Goal: Information Seeking & Learning: Learn about a topic

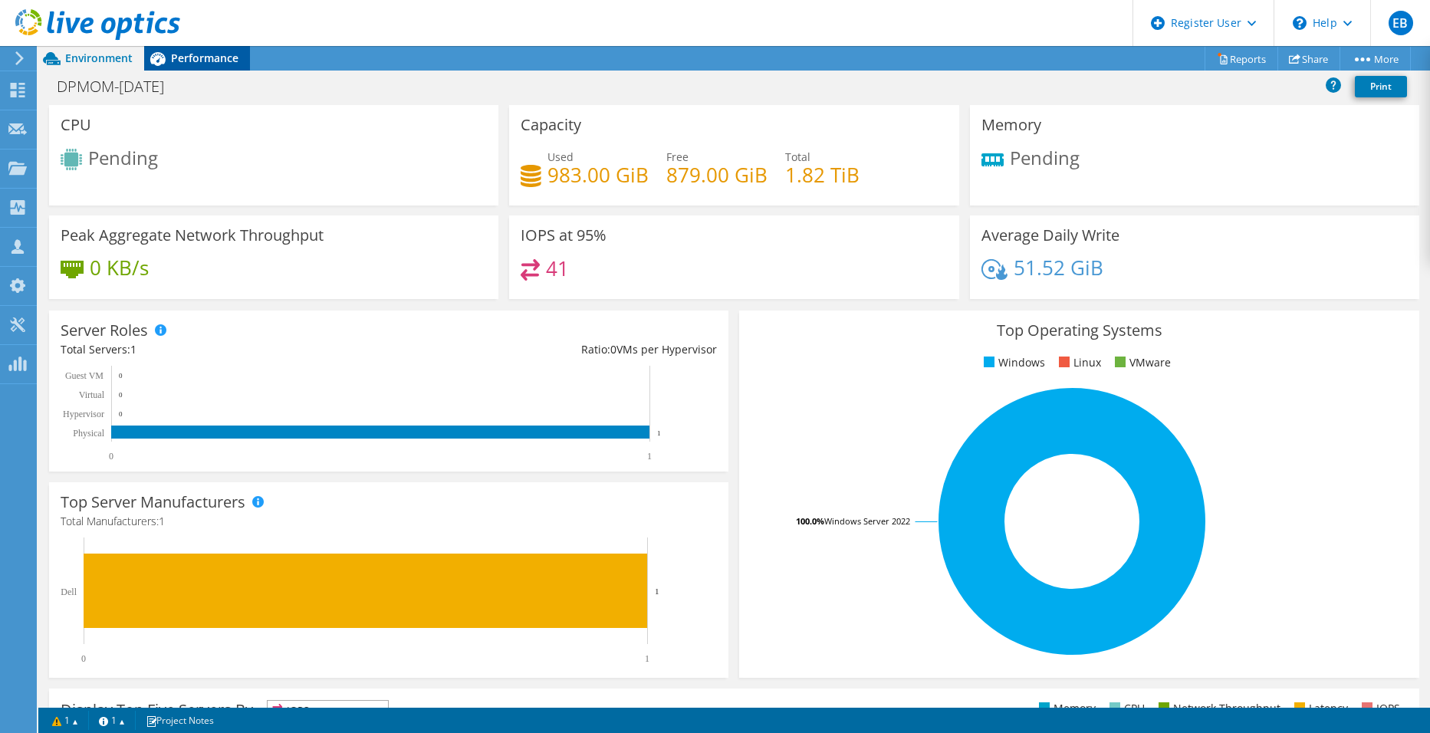
click at [200, 70] on div "Performance" at bounding box center [197, 58] width 106 height 25
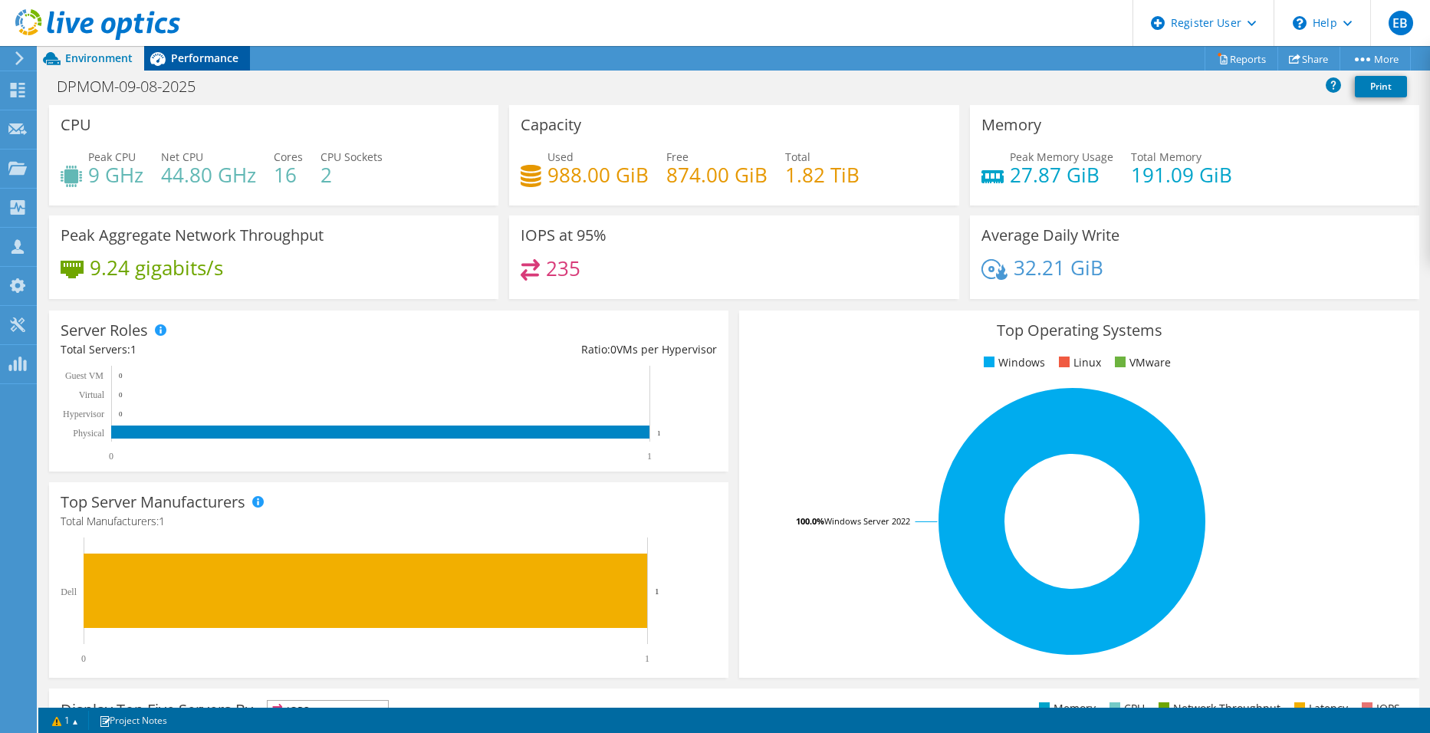
click at [172, 56] on span "Performance" at bounding box center [204, 58] width 67 height 15
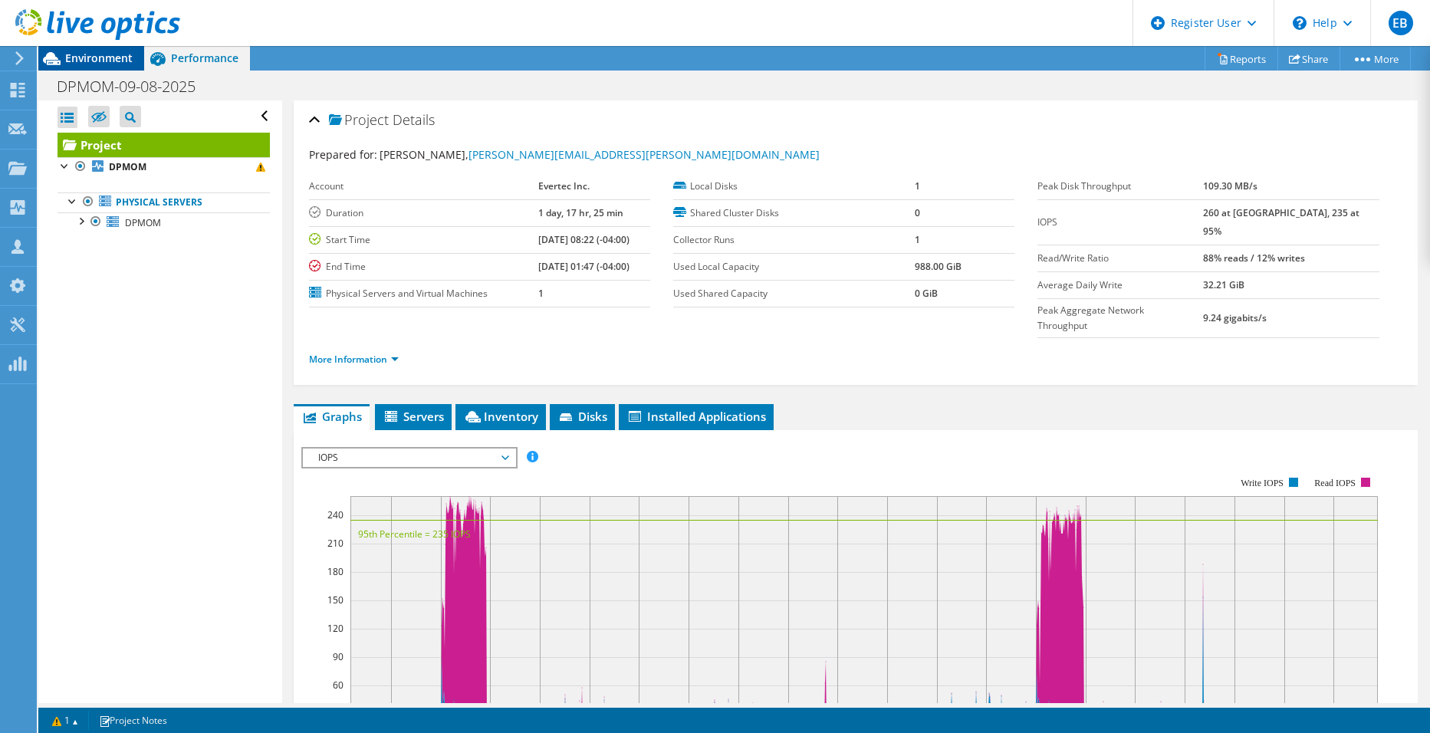
click at [117, 54] on span "Environment" at bounding box center [98, 58] width 67 height 15
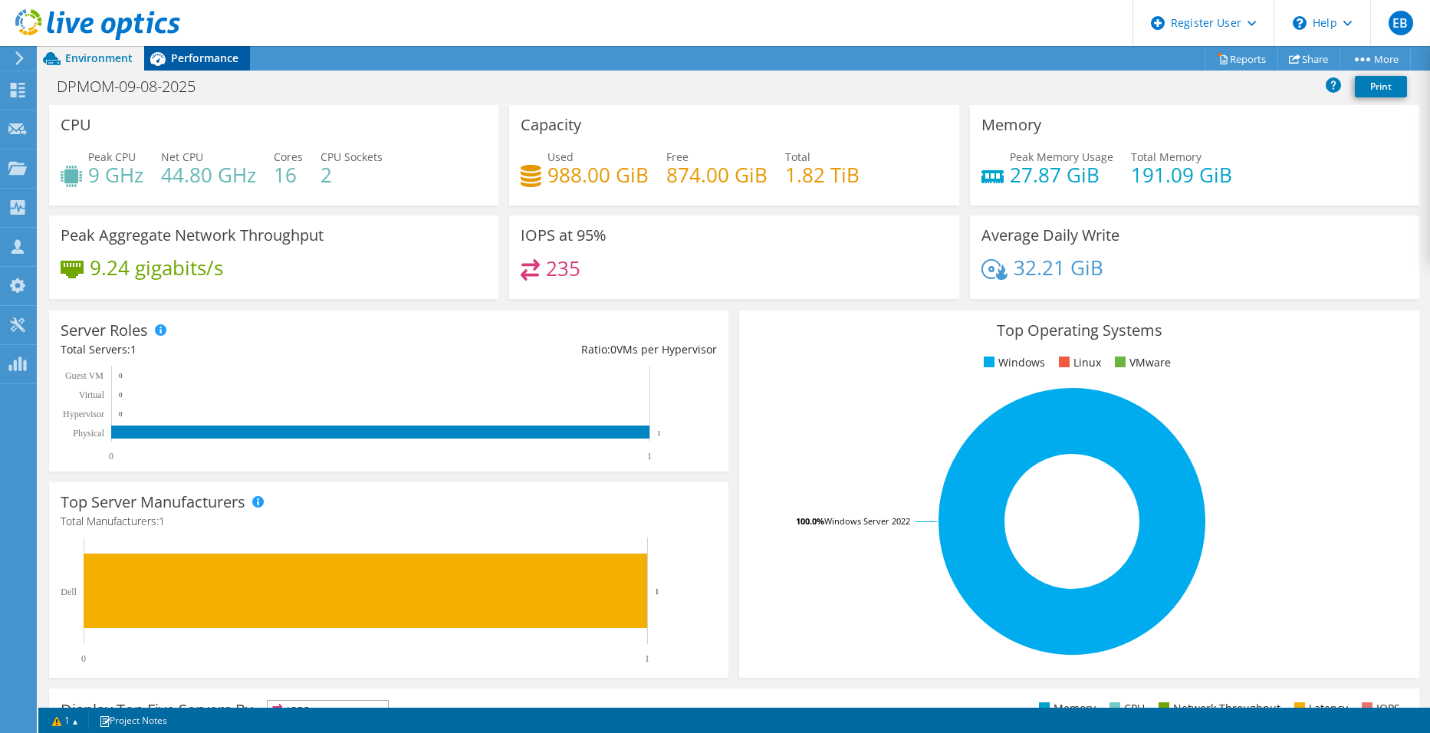
click at [207, 58] on span "Performance" at bounding box center [204, 58] width 67 height 15
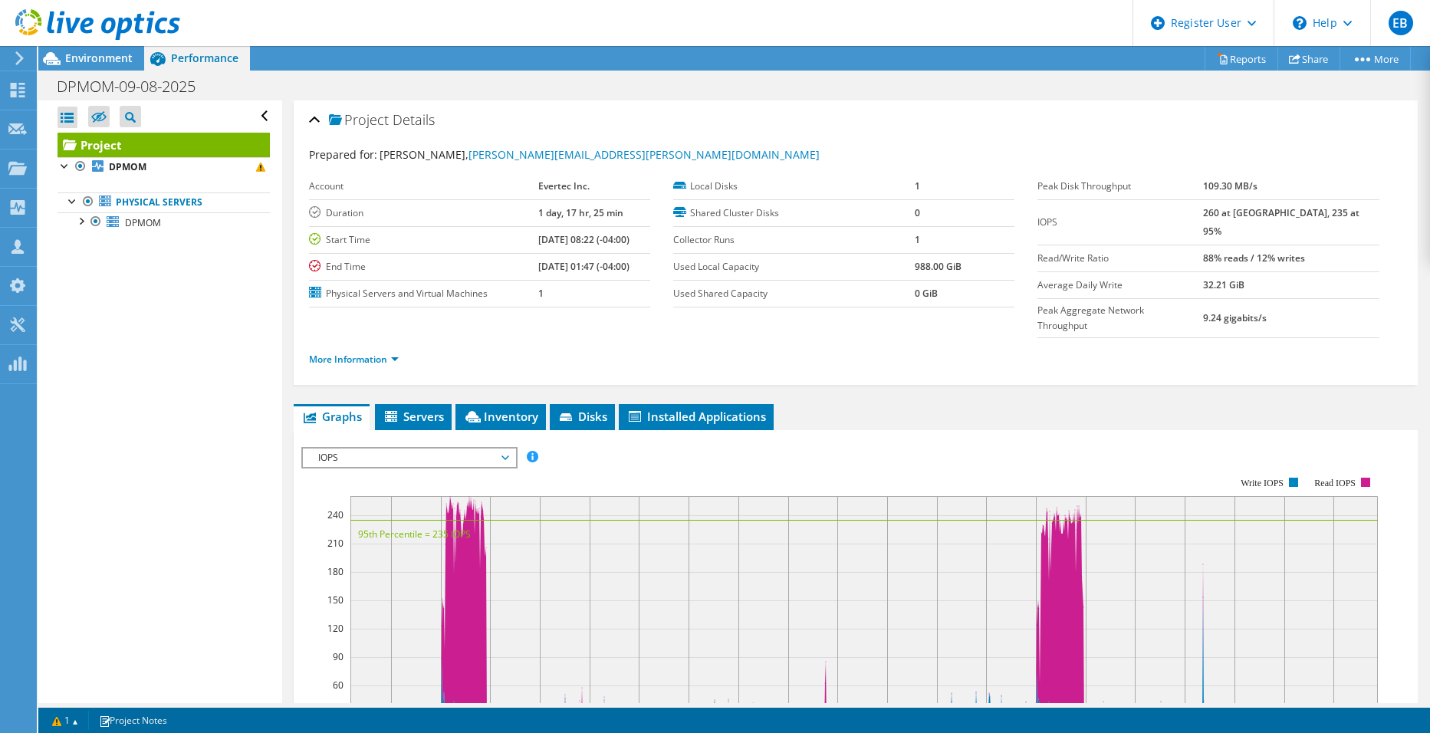
click at [461, 448] on span "IOPS" at bounding box center [408, 457] width 197 height 18
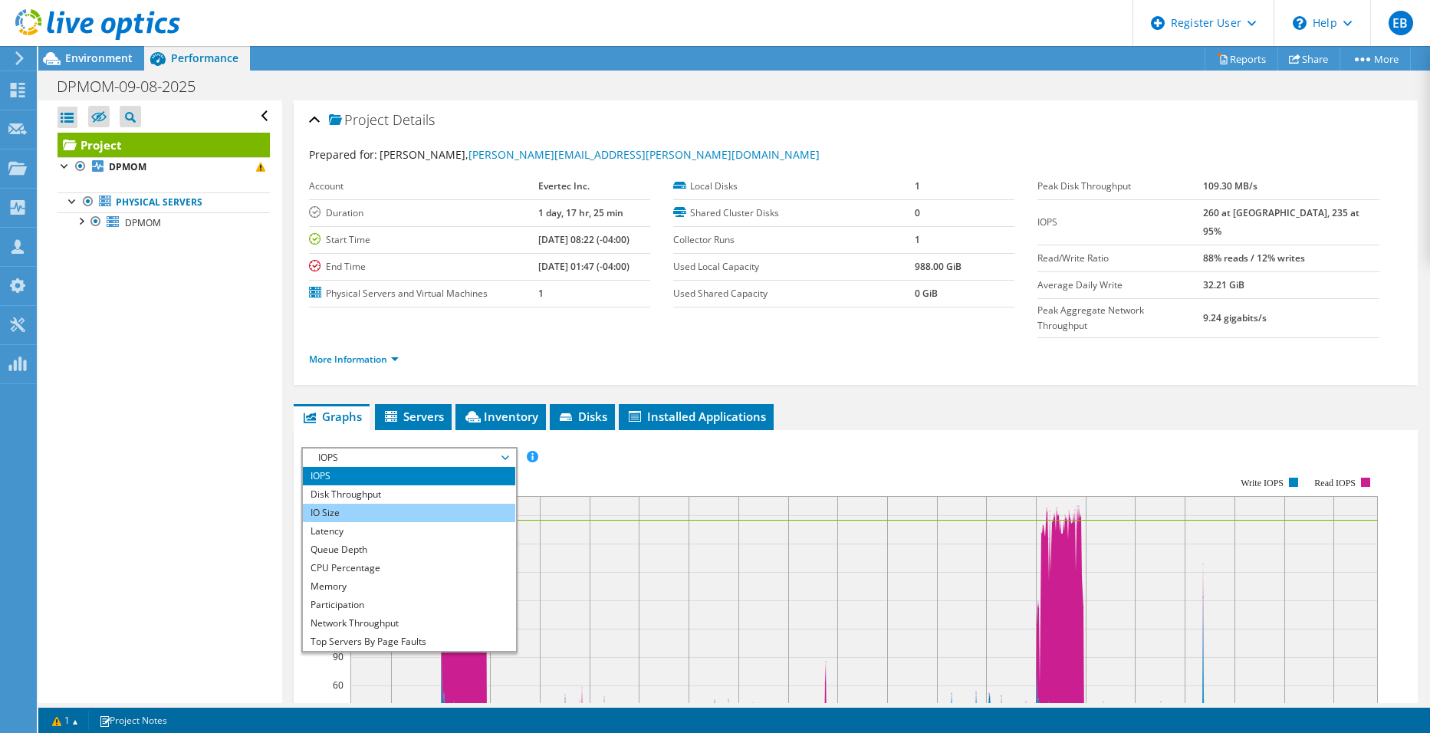
scroll to position [55, 0]
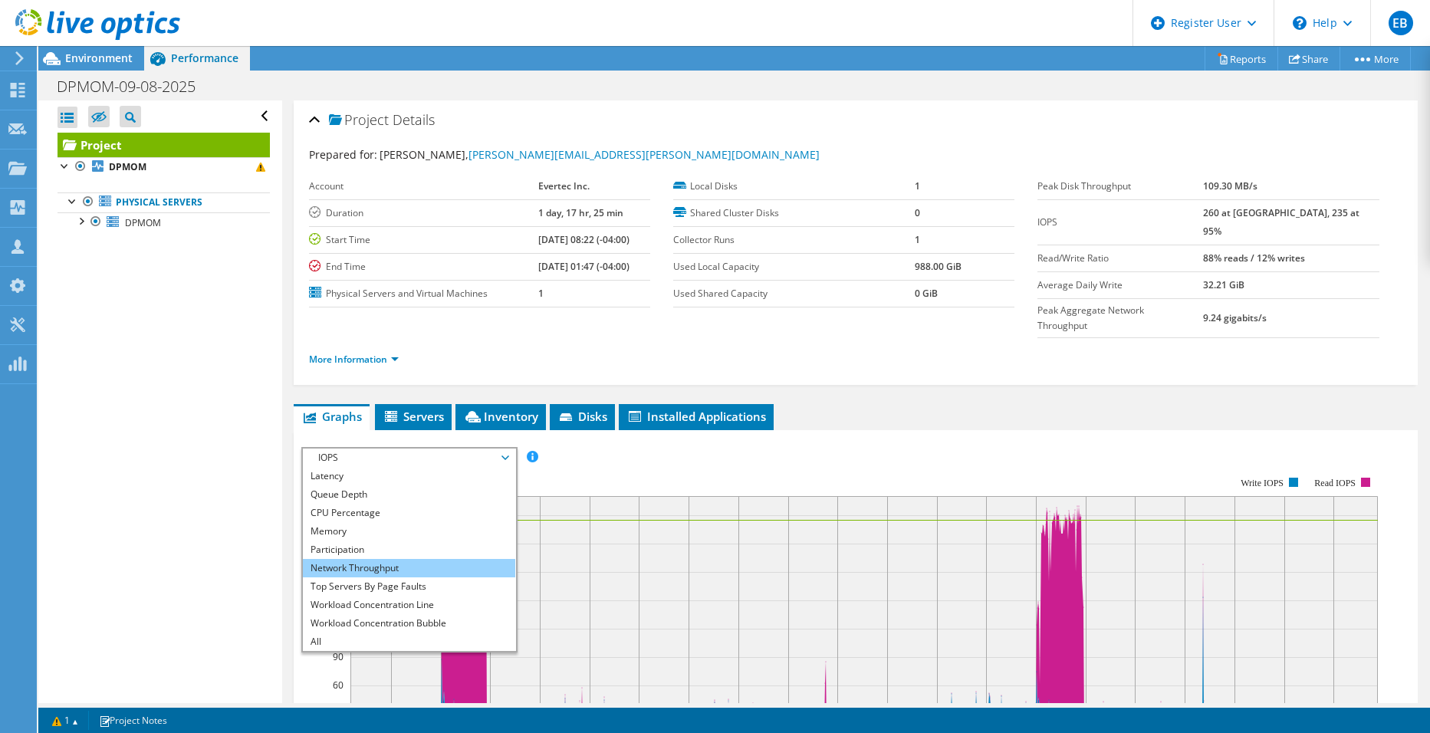
click at [361, 559] on li "Network Throughput" at bounding box center [409, 568] width 212 height 18
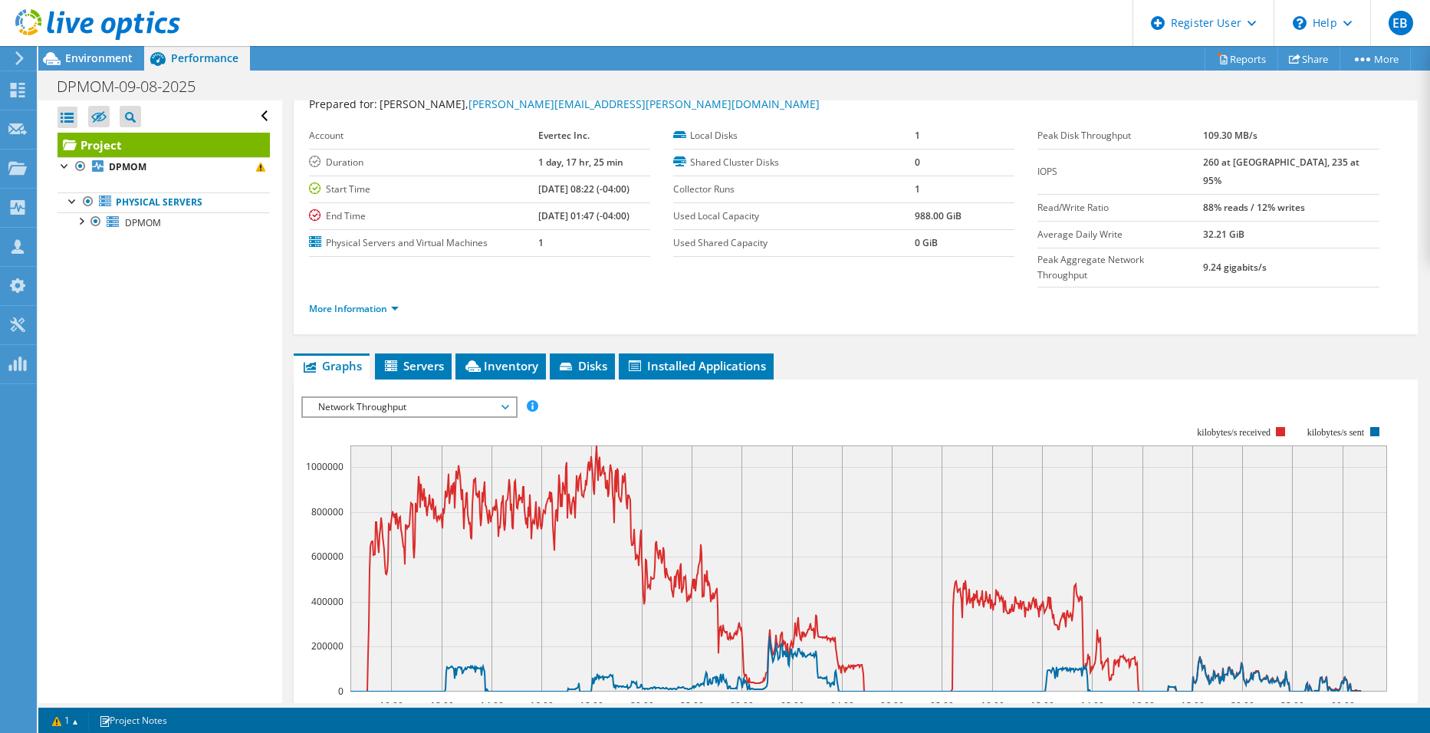
scroll to position [77, 0]
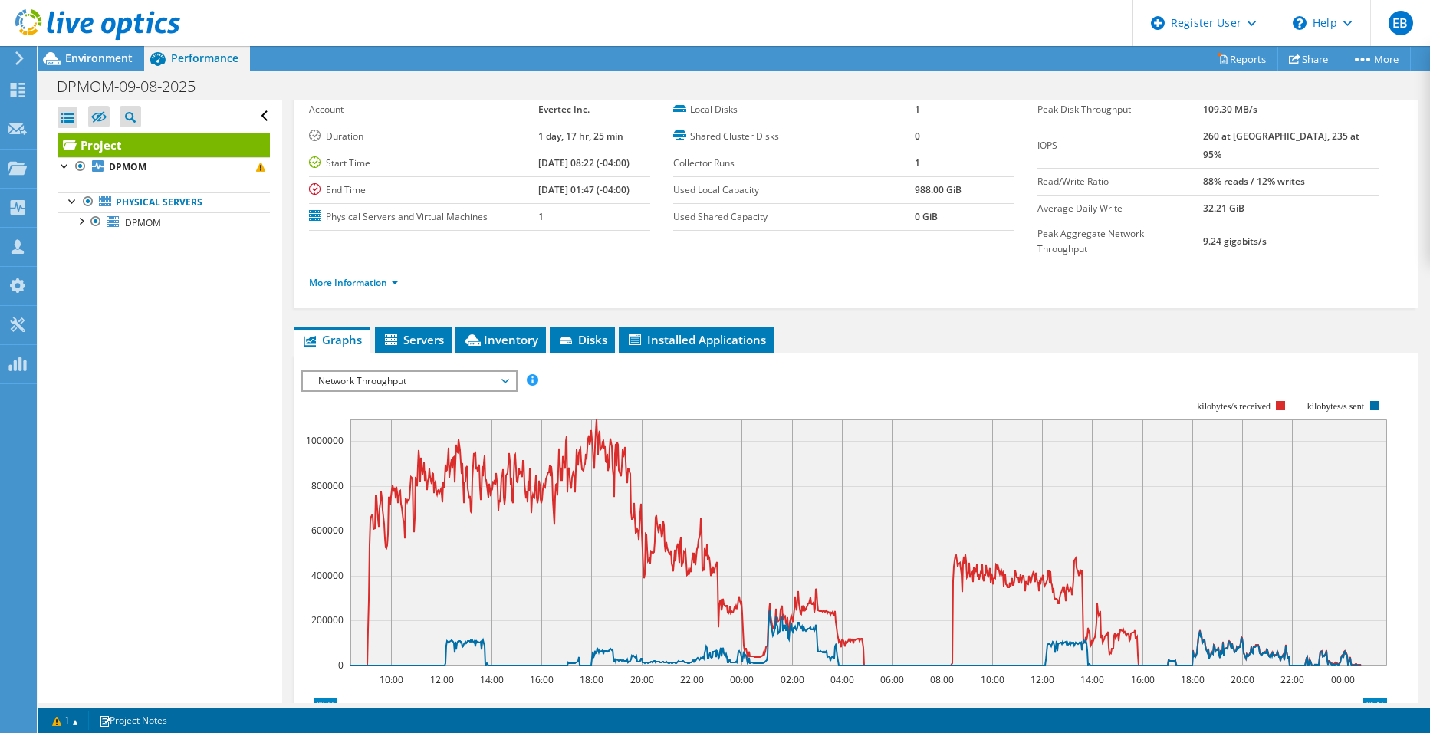
click at [402, 372] on span "Network Throughput" at bounding box center [408, 381] width 197 height 18
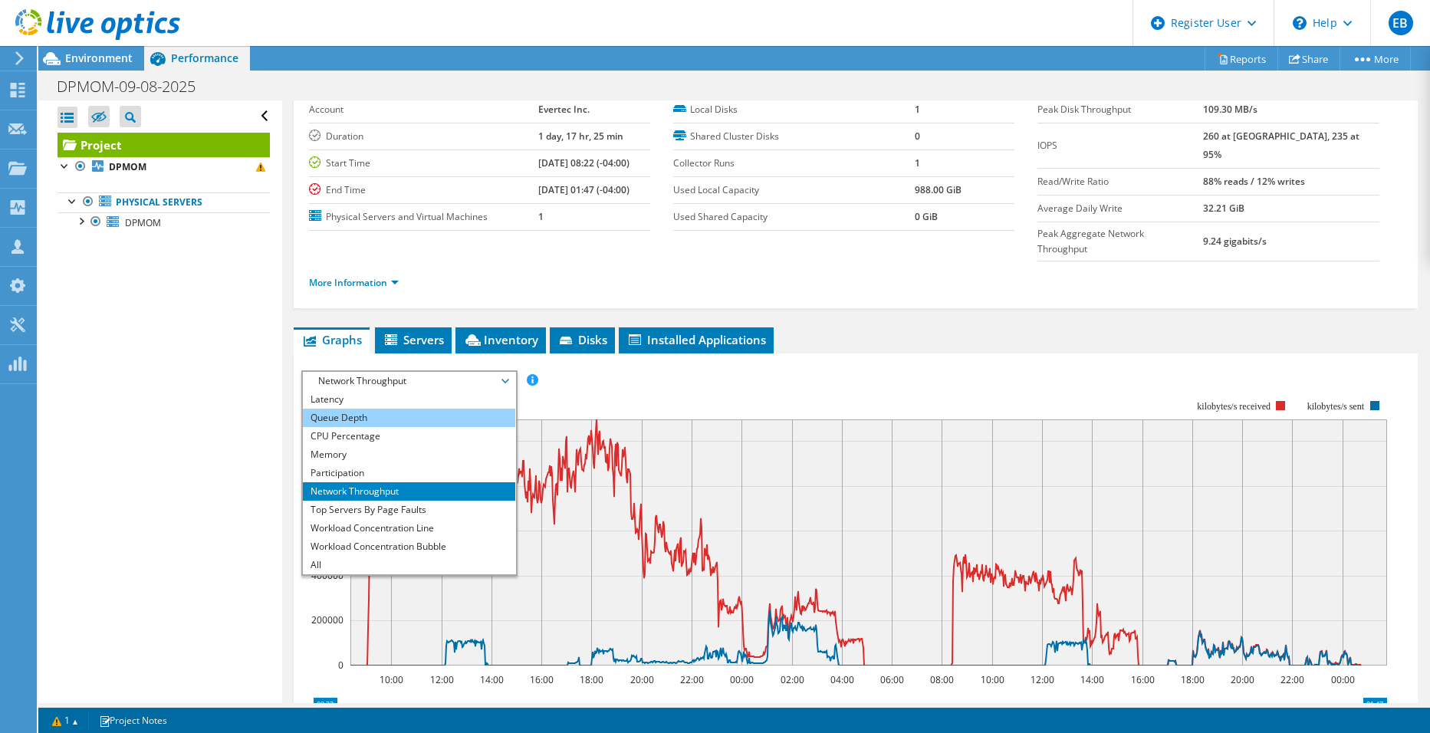
click at [356, 409] on li "Queue Depth" at bounding box center [409, 418] width 212 height 18
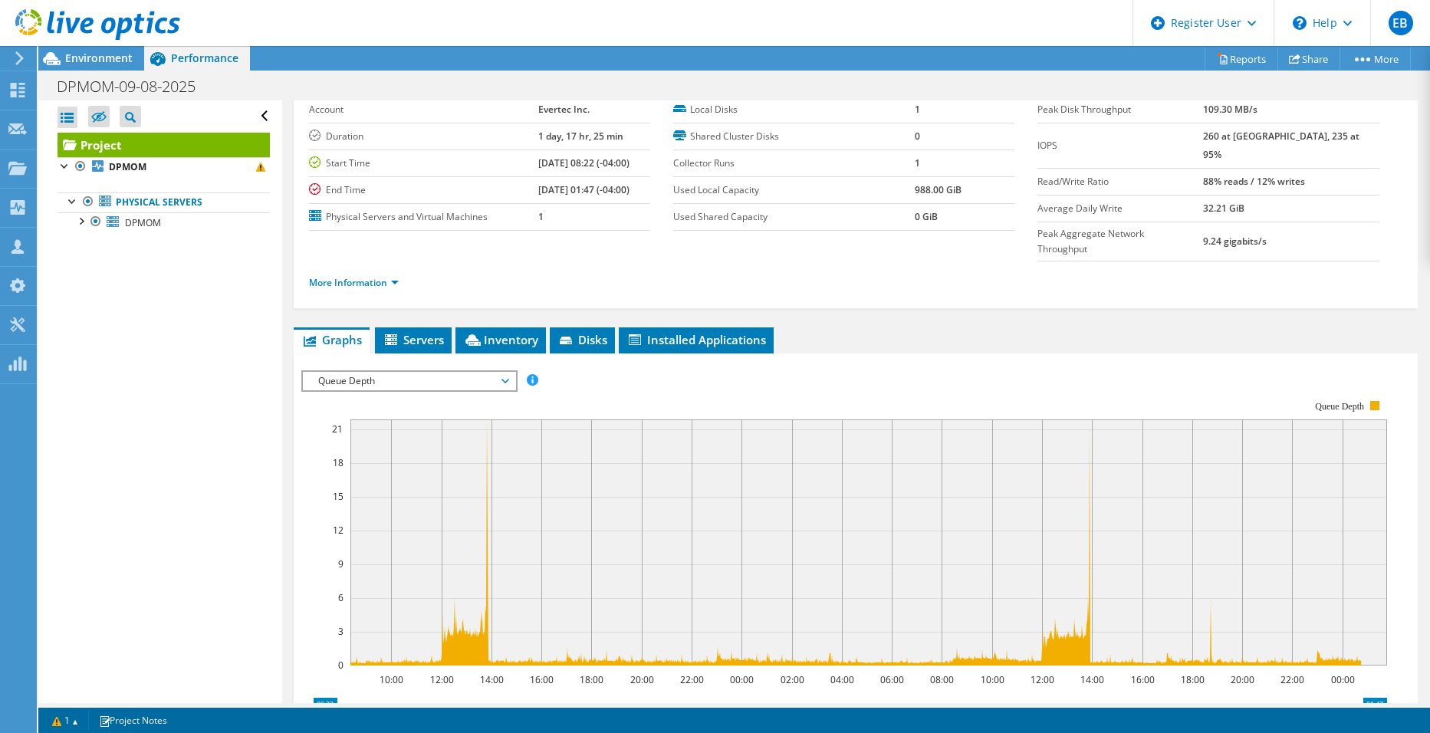
click at [437, 372] on span "Queue Depth" at bounding box center [408, 381] width 197 height 18
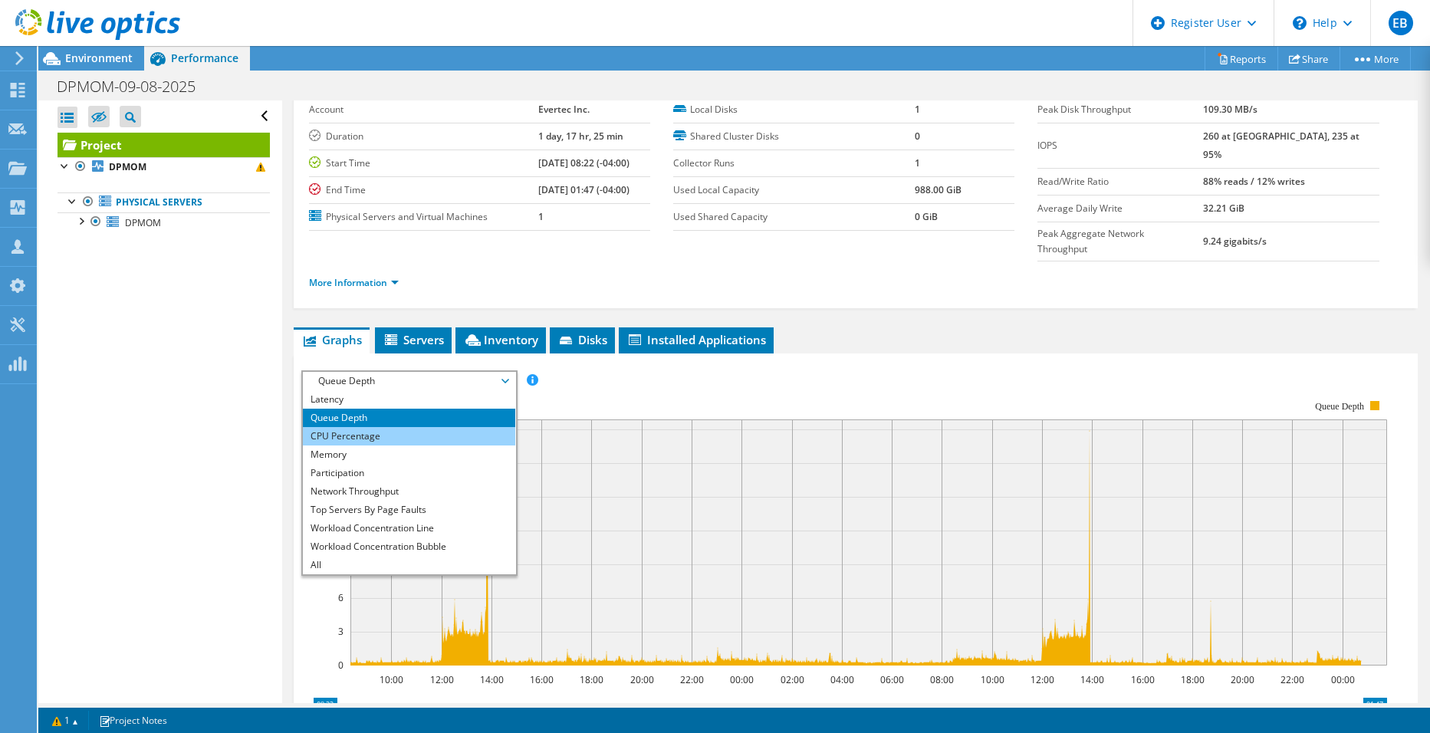
click at [366, 427] on li "CPU Percentage" at bounding box center [409, 436] width 212 height 18
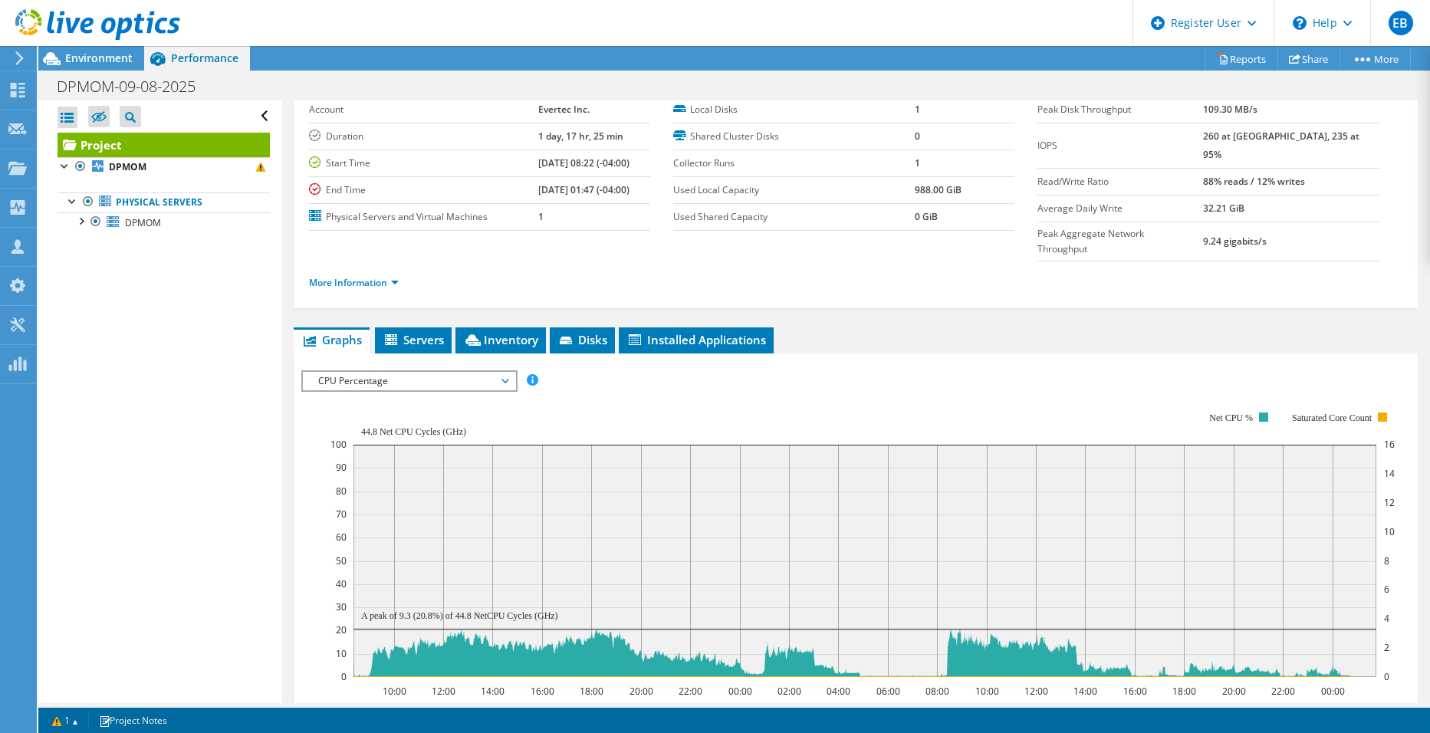
click at [390, 372] on span "CPU Percentage" at bounding box center [408, 381] width 197 height 18
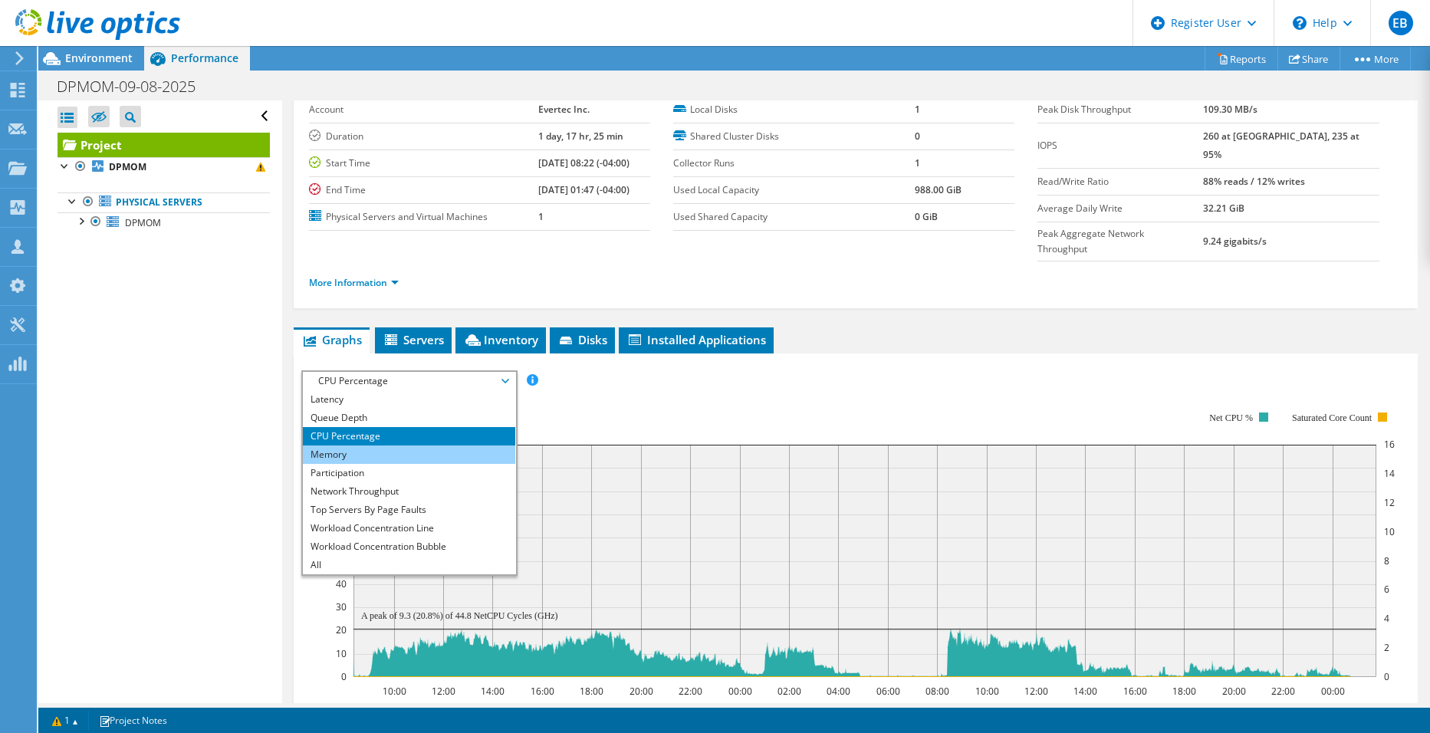
click at [350, 445] on li "Memory" at bounding box center [409, 454] width 212 height 18
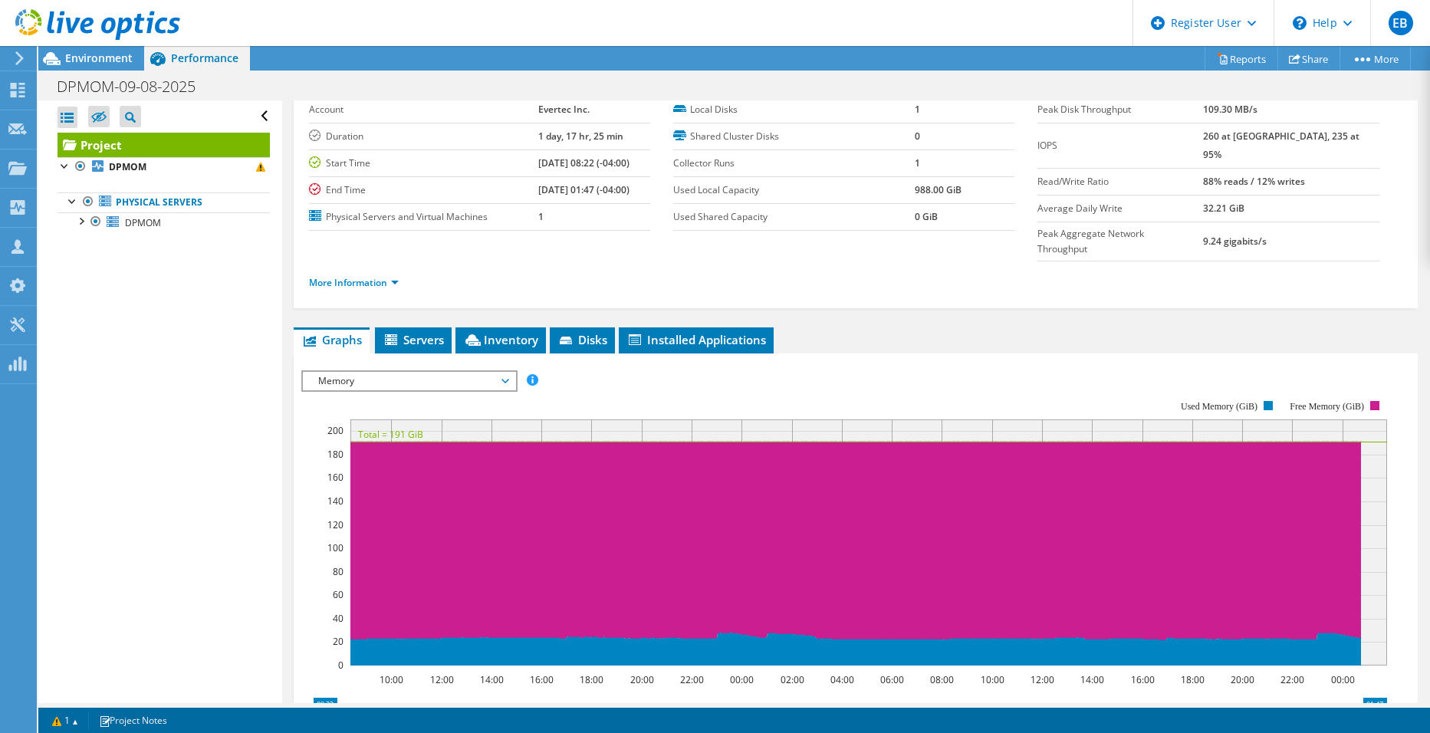
scroll to position [153, 0]
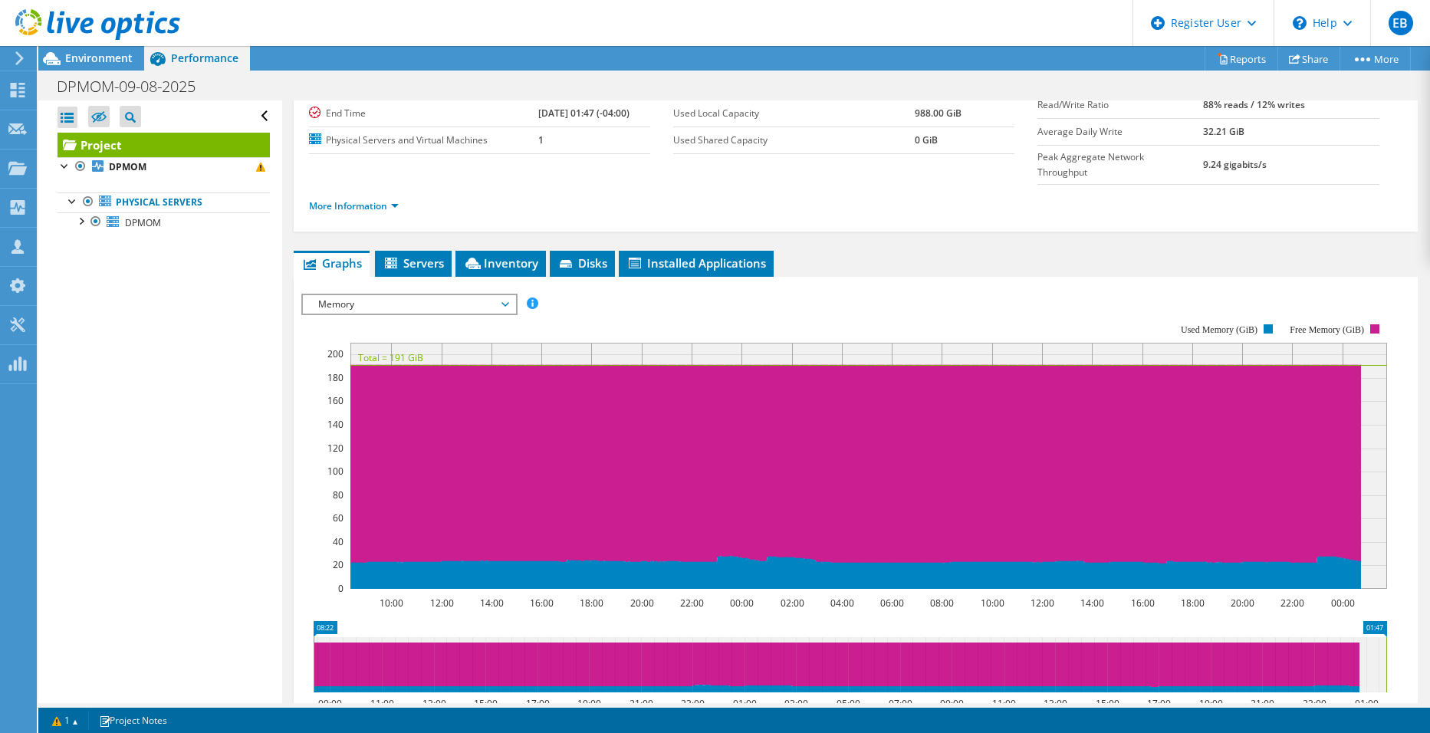
click at [441, 295] on span "Memory" at bounding box center [408, 304] width 197 height 18
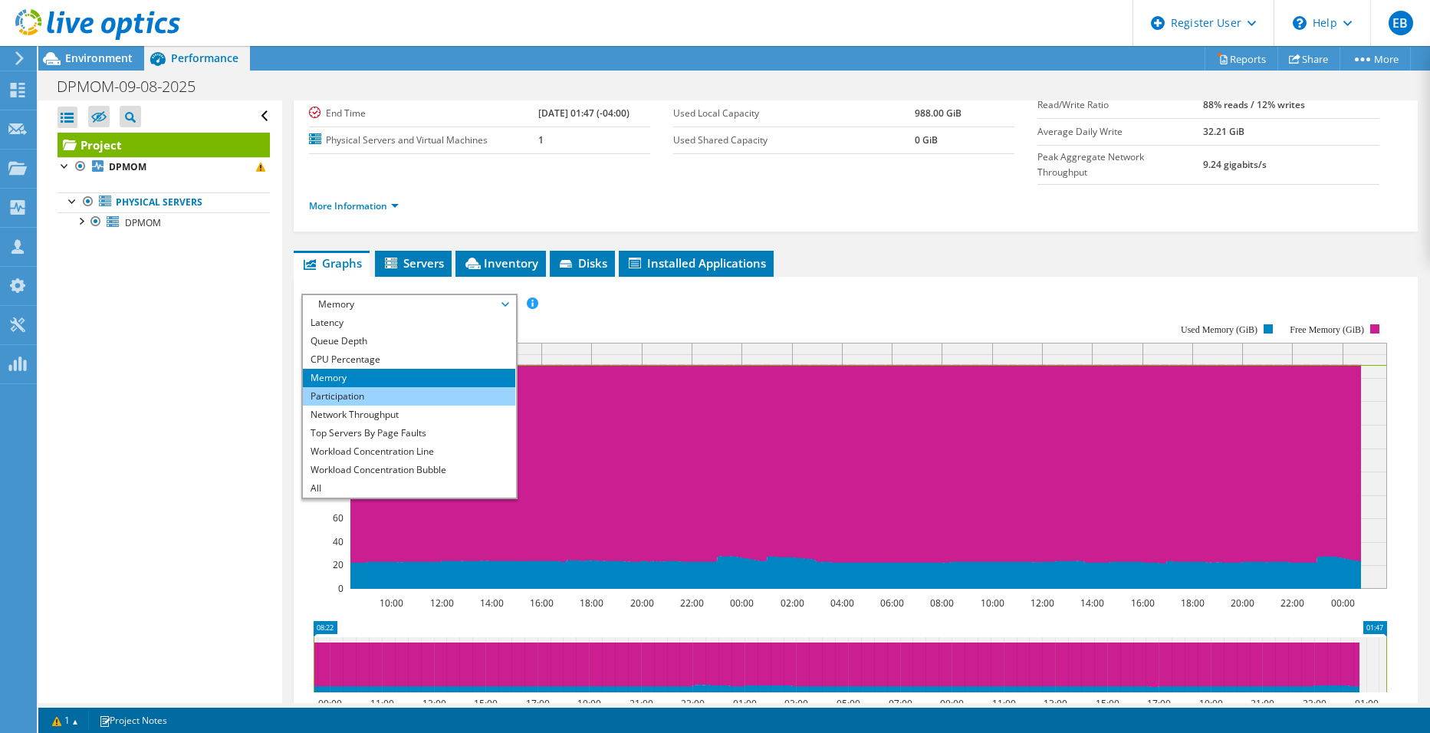
click at [365, 387] on li "Participation" at bounding box center [409, 396] width 212 height 18
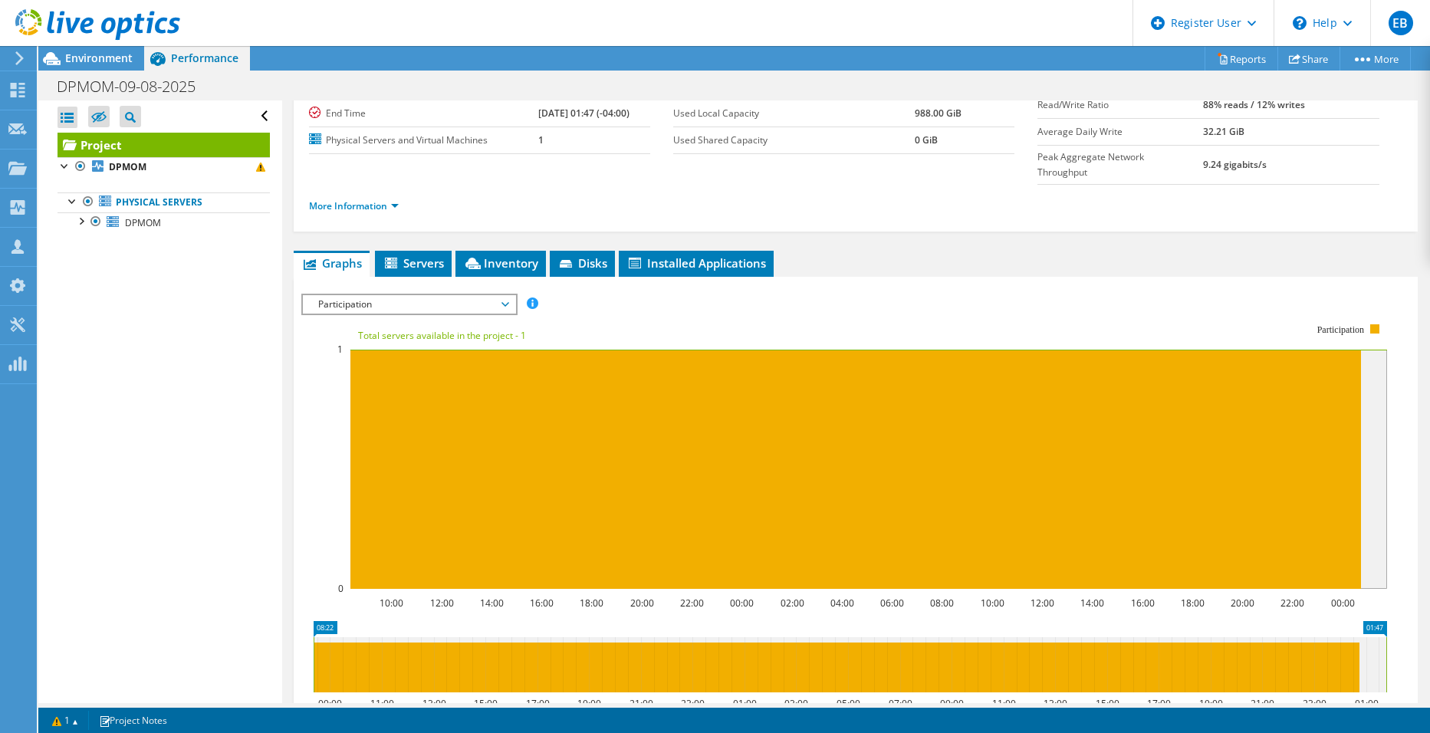
click at [407, 295] on span "Participation" at bounding box center [408, 304] width 197 height 18
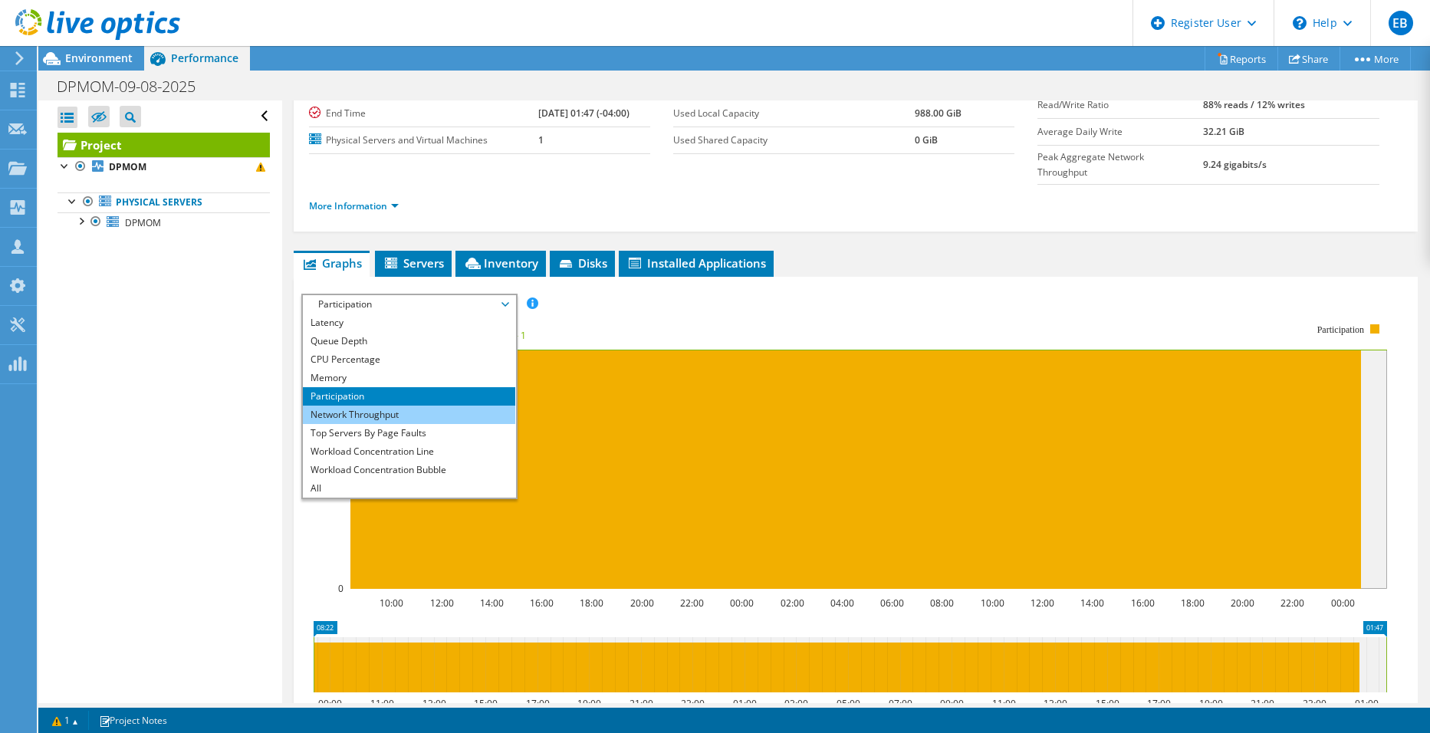
click at [365, 406] on li "Network Throughput" at bounding box center [409, 415] width 212 height 18
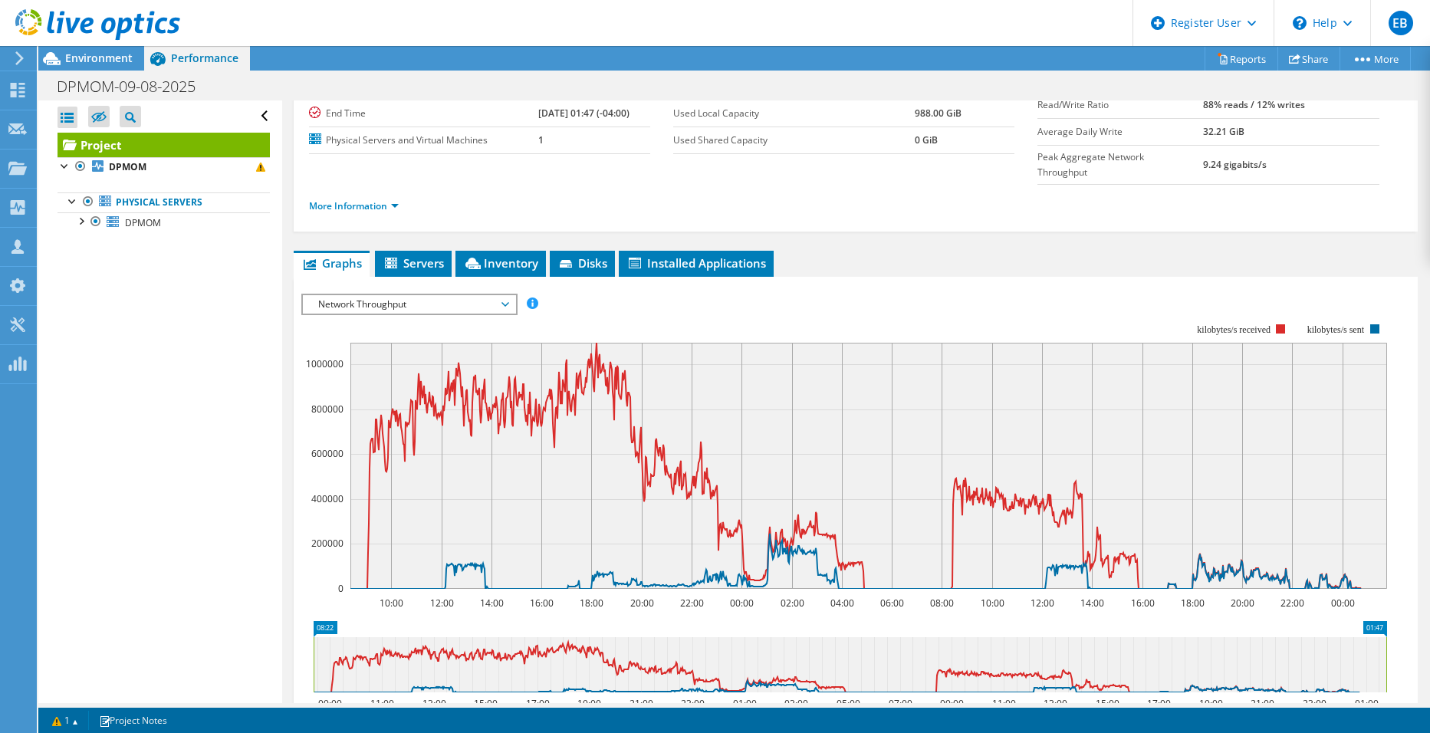
click at [423, 295] on span "Network Throughput" at bounding box center [408, 304] width 197 height 18
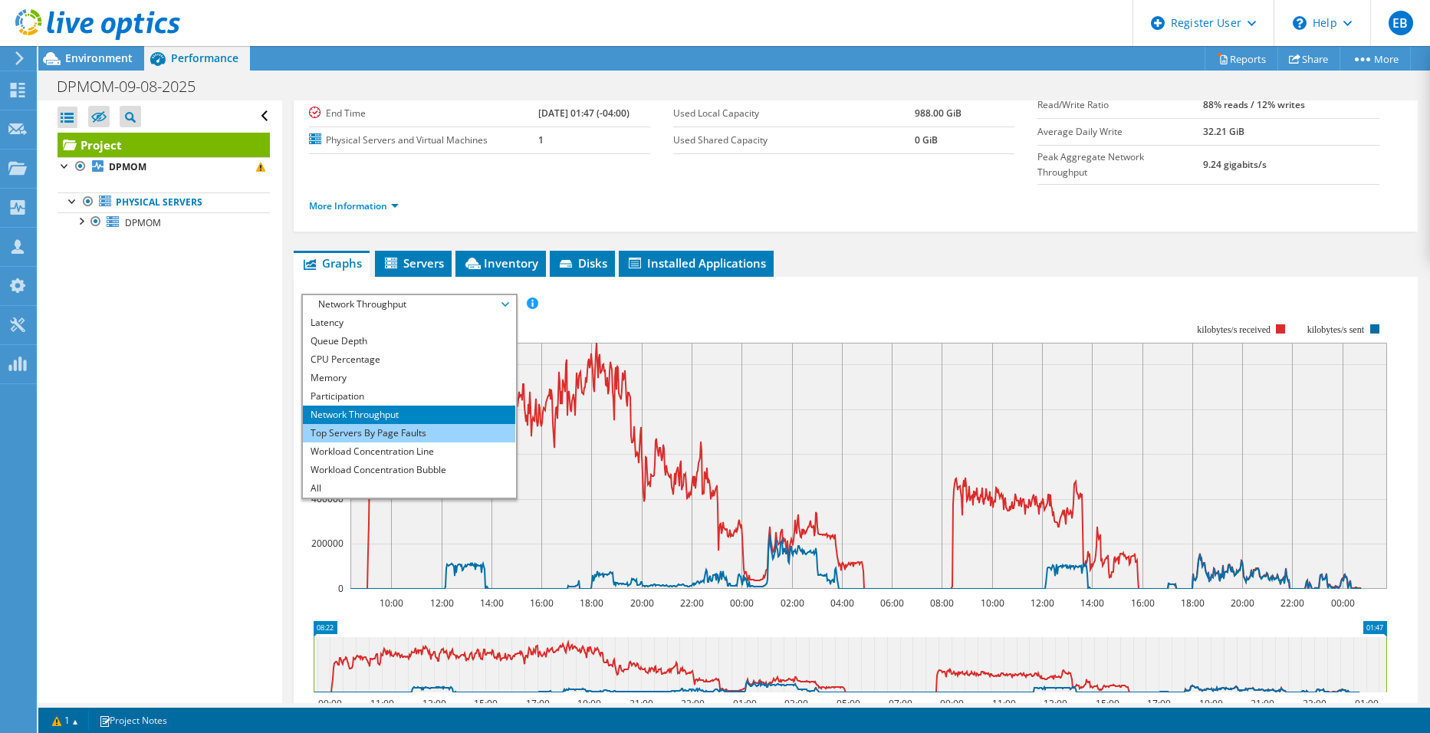
click at [391, 424] on li "Top Servers By Page Faults" at bounding box center [409, 433] width 212 height 18
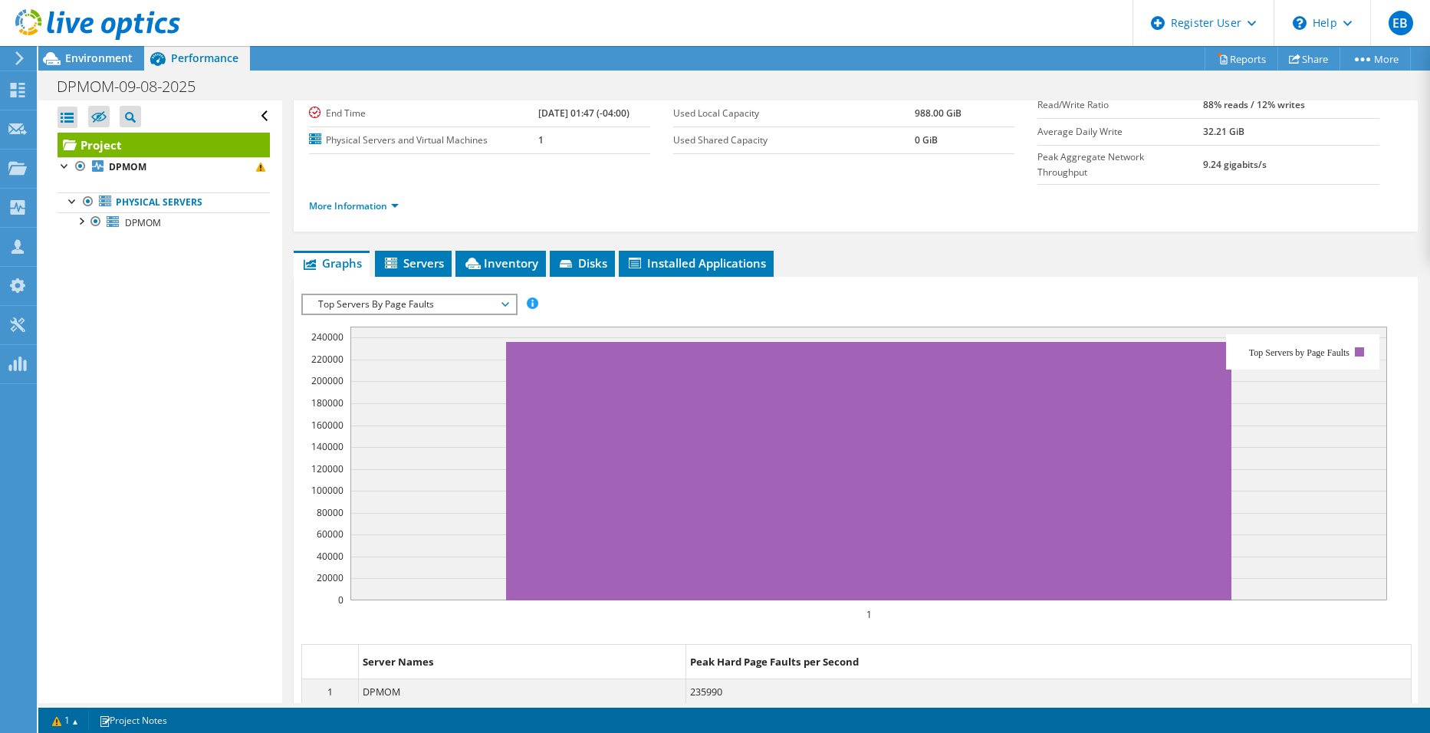
click at [419, 295] on span "Top Servers By Page Faults" at bounding box center [408, 304] width 197 height 18
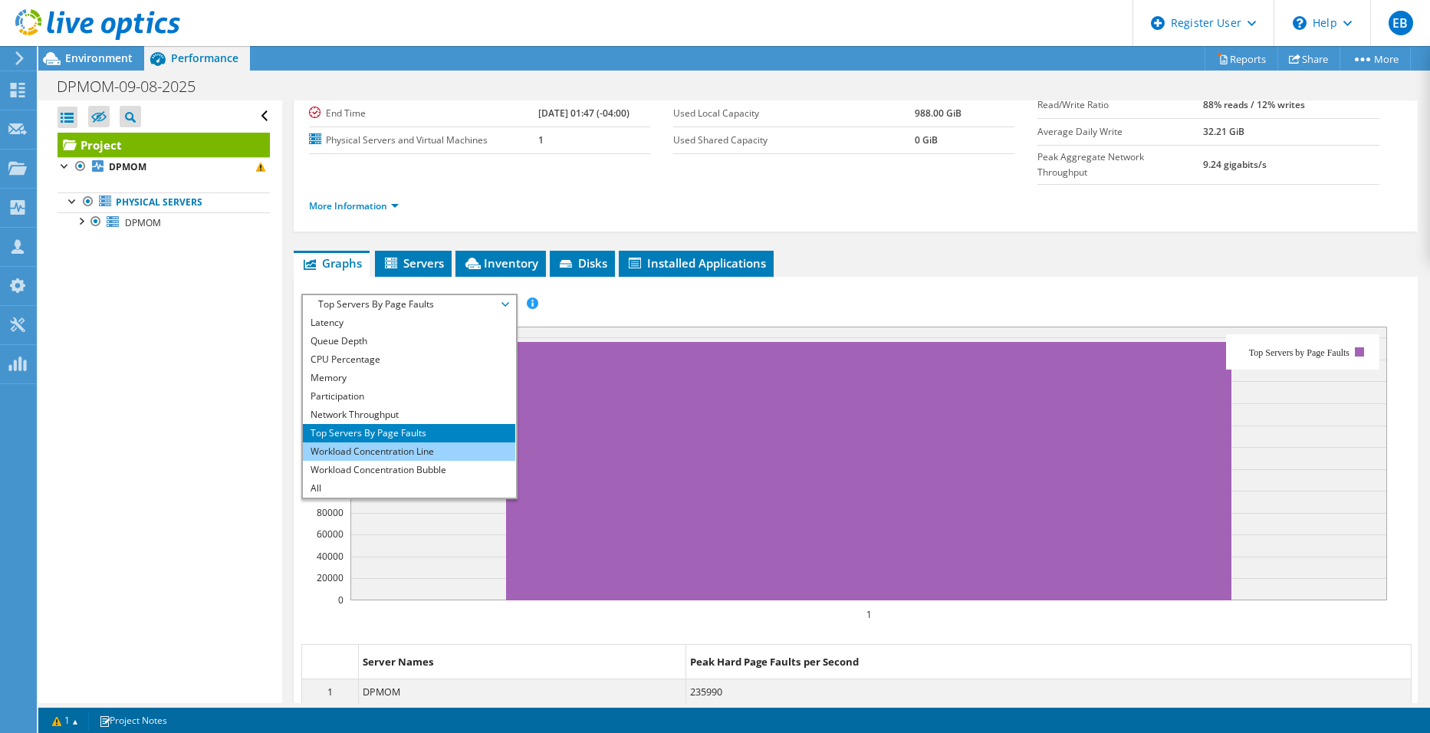
click at [372, 442] on li "Workload Concentration Line" at bounding box center [409, 451] width 212 height 18
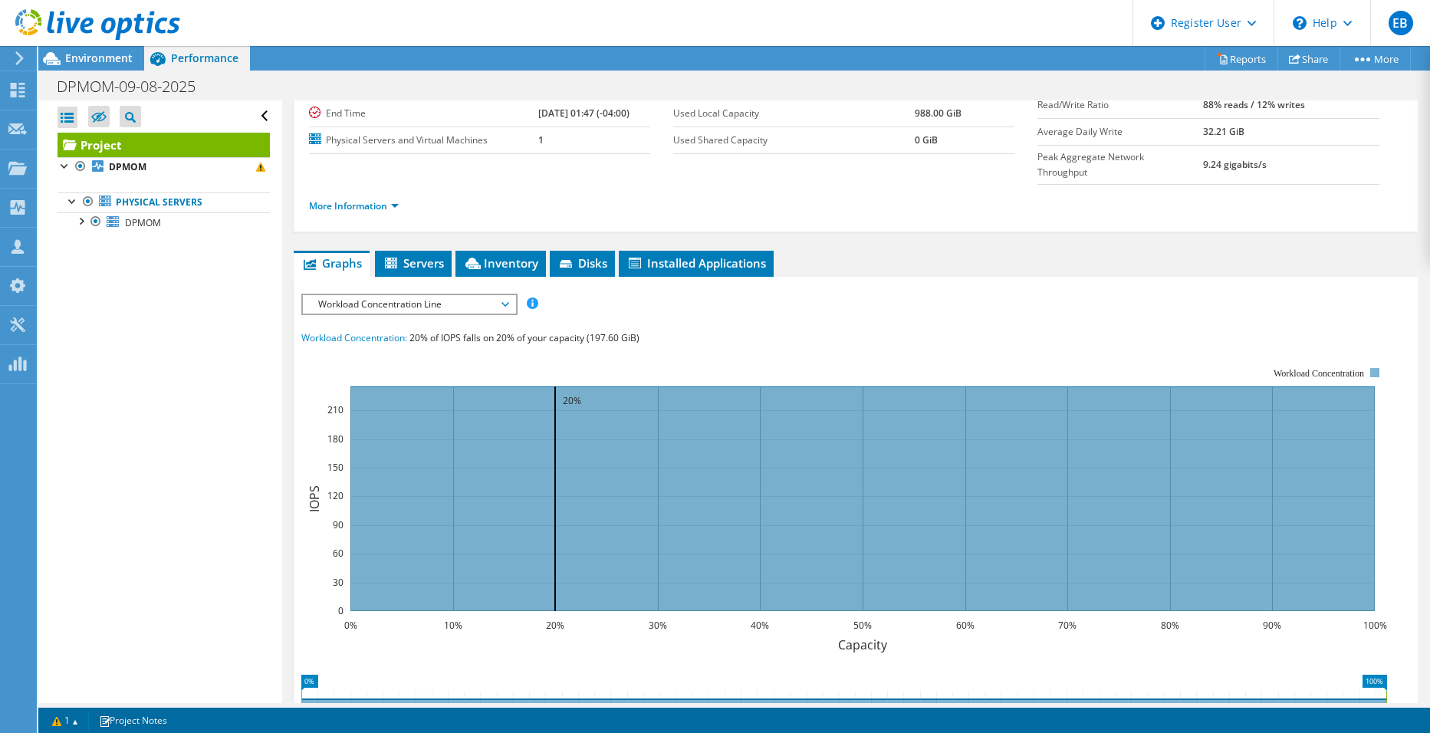
click at [466, 295] on span "Workload Concentration Line" at bounding box center [408, 304] width 197 height 18
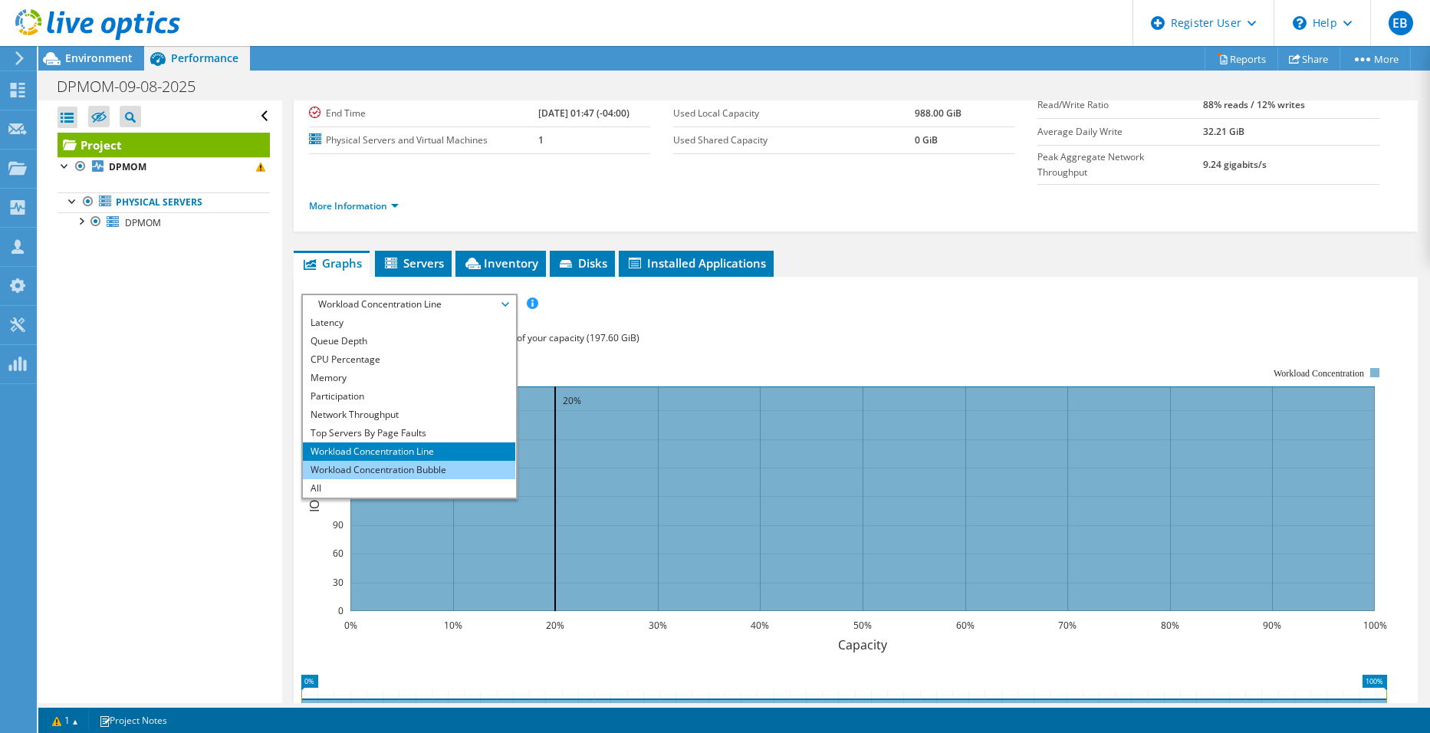
click at [371, 461] on li "Workload Concentration Bubble" at bounding box center [409, 470] width 212 height 18
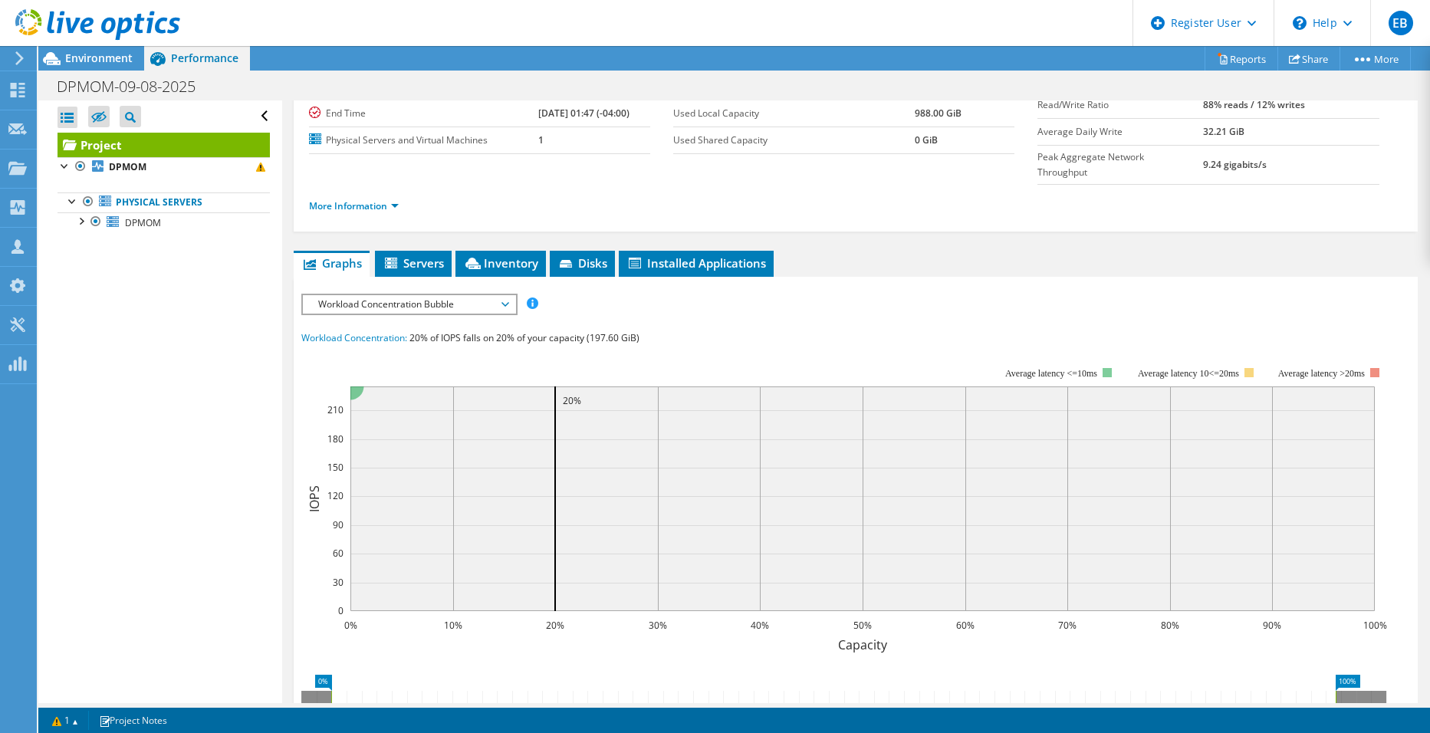
click at [385, 295] on span "Workload Concentration Bubble" at bounding box center [408, 304] width 197 height 18
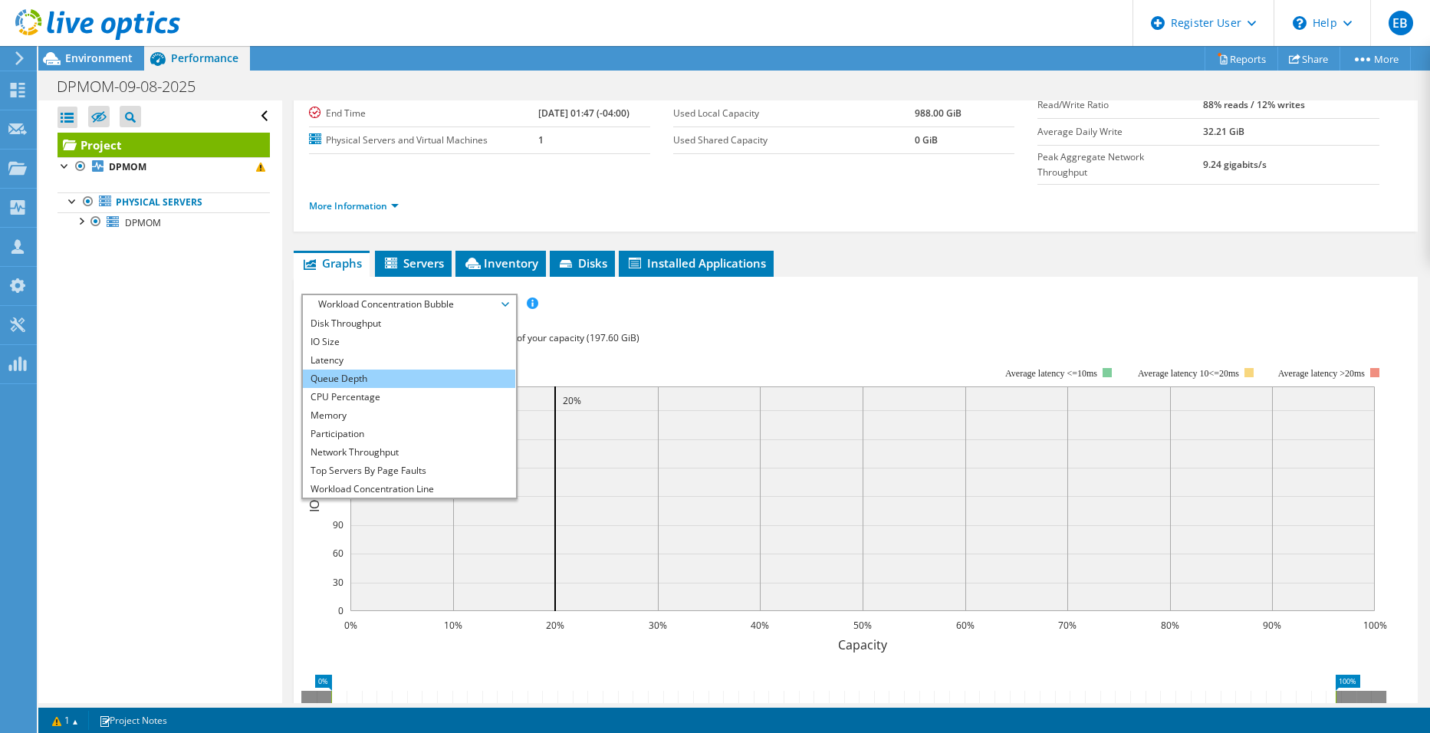
scroll to position [0, 0]
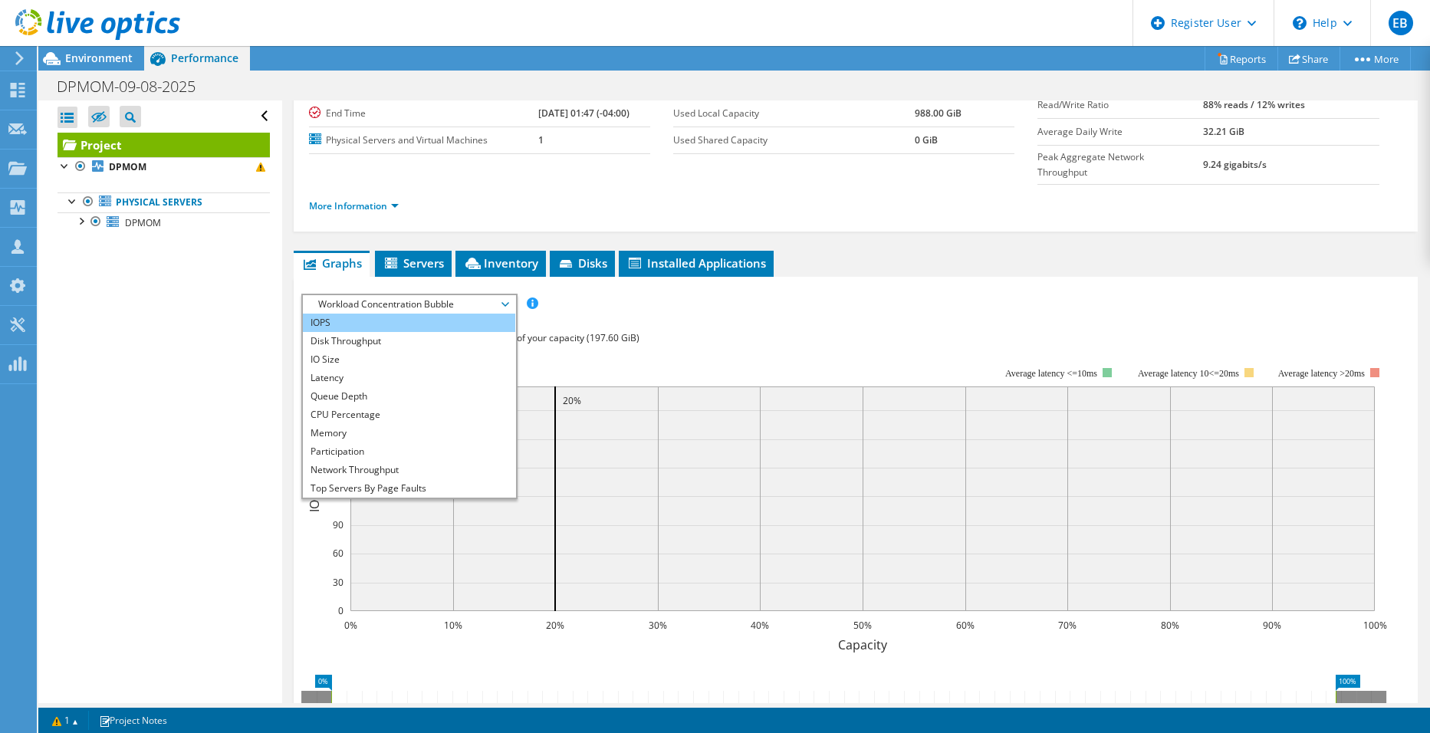
click at [340, 314] on li "IOPS" at bounding box center [409, 323] width 212 height 18
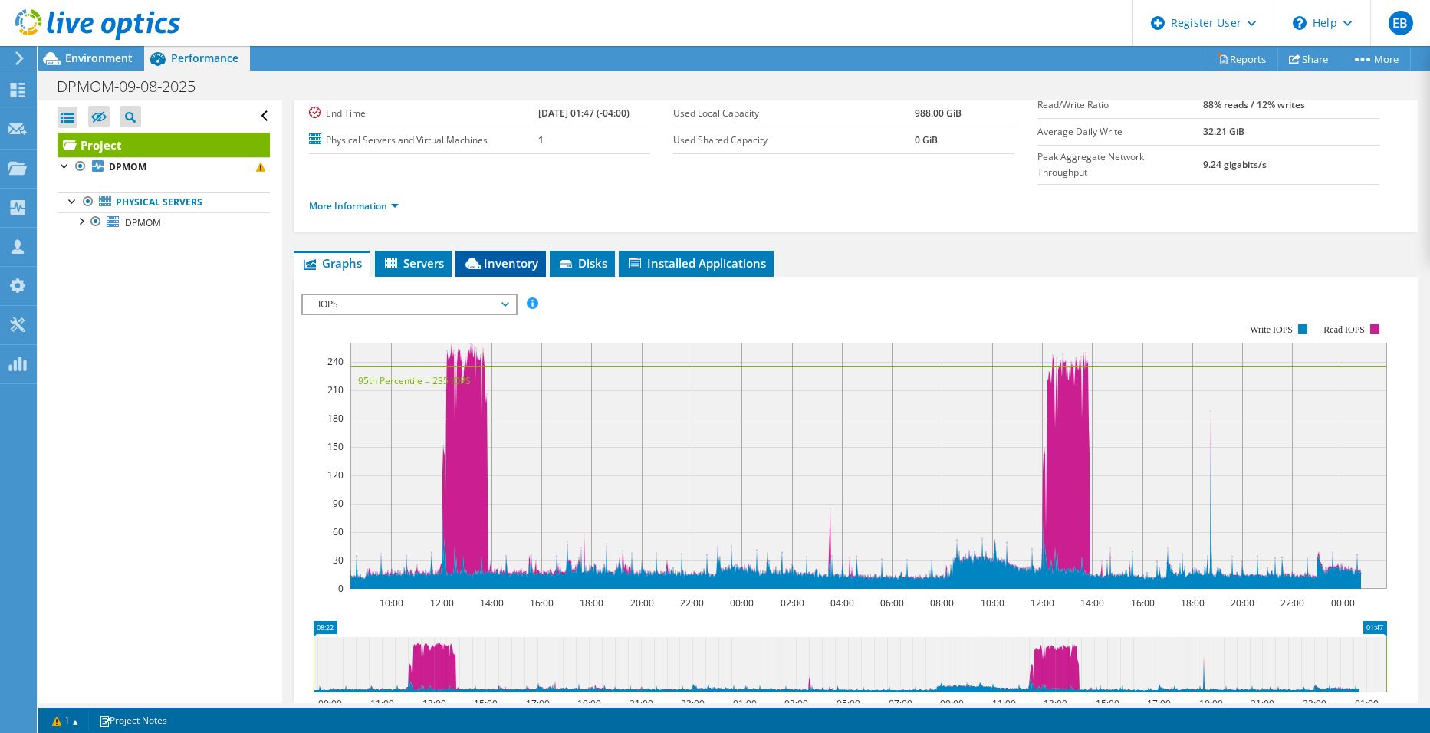
click at [504, 255] on span "Inventory" at bounding box center [500, 262] width 75 height 15
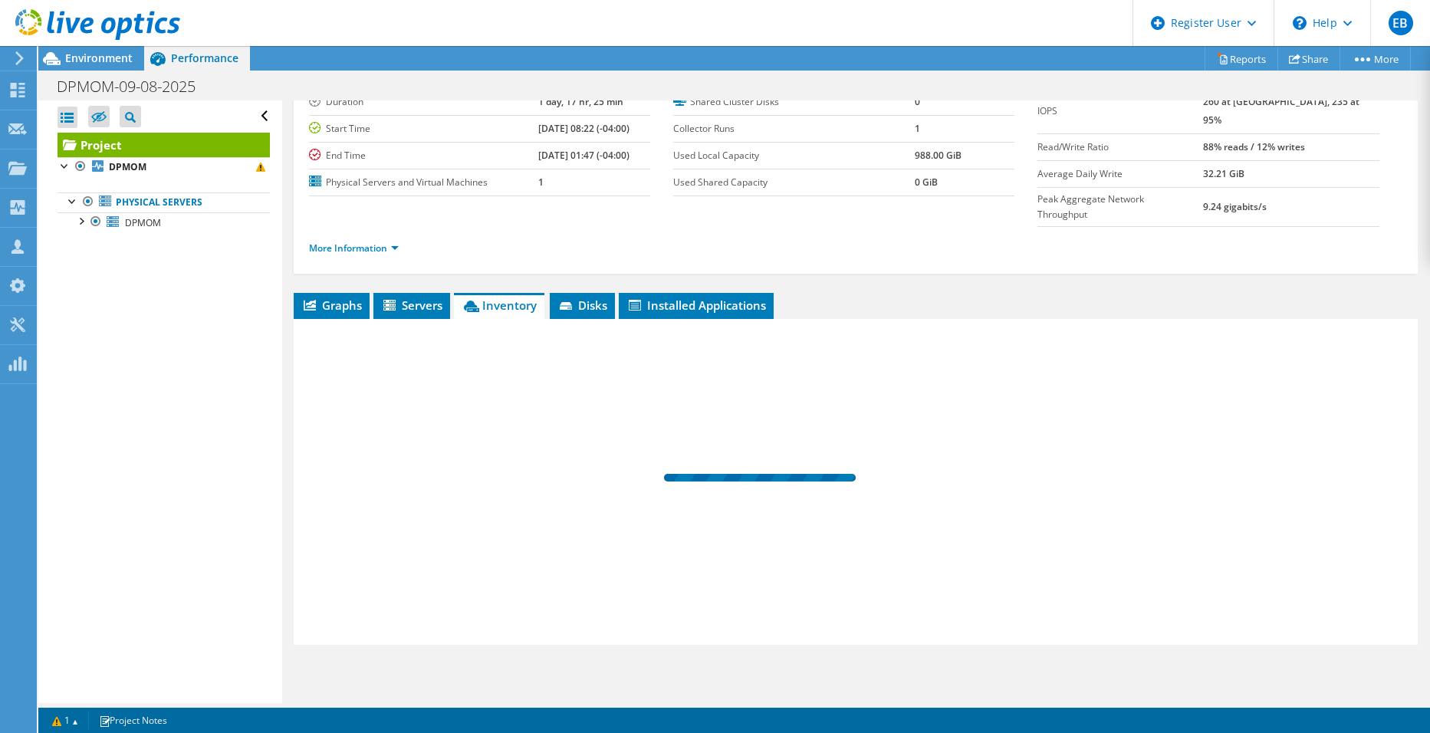
scroll to position [80, 0]
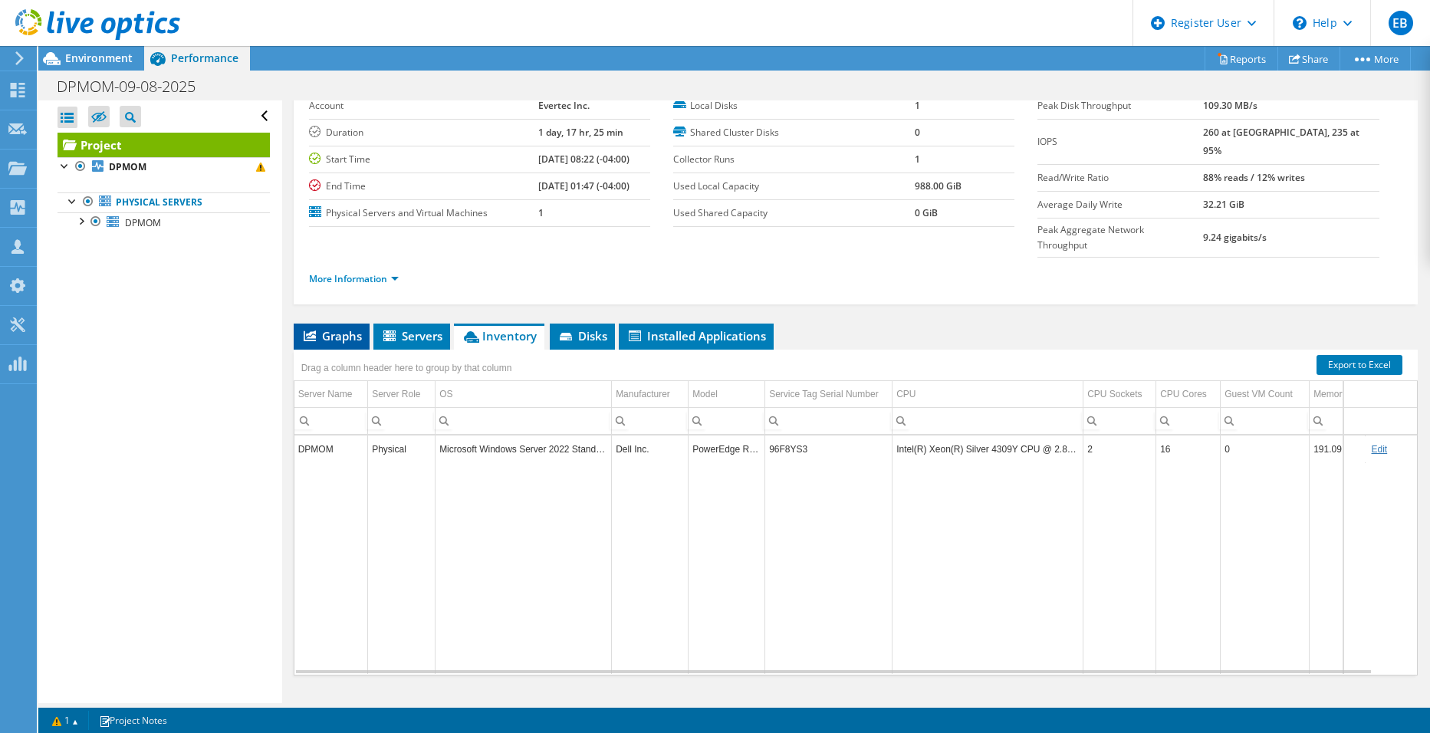
click at [331, 328] on span "Graphs" at bounding box center [331, 335] width 61 height 15
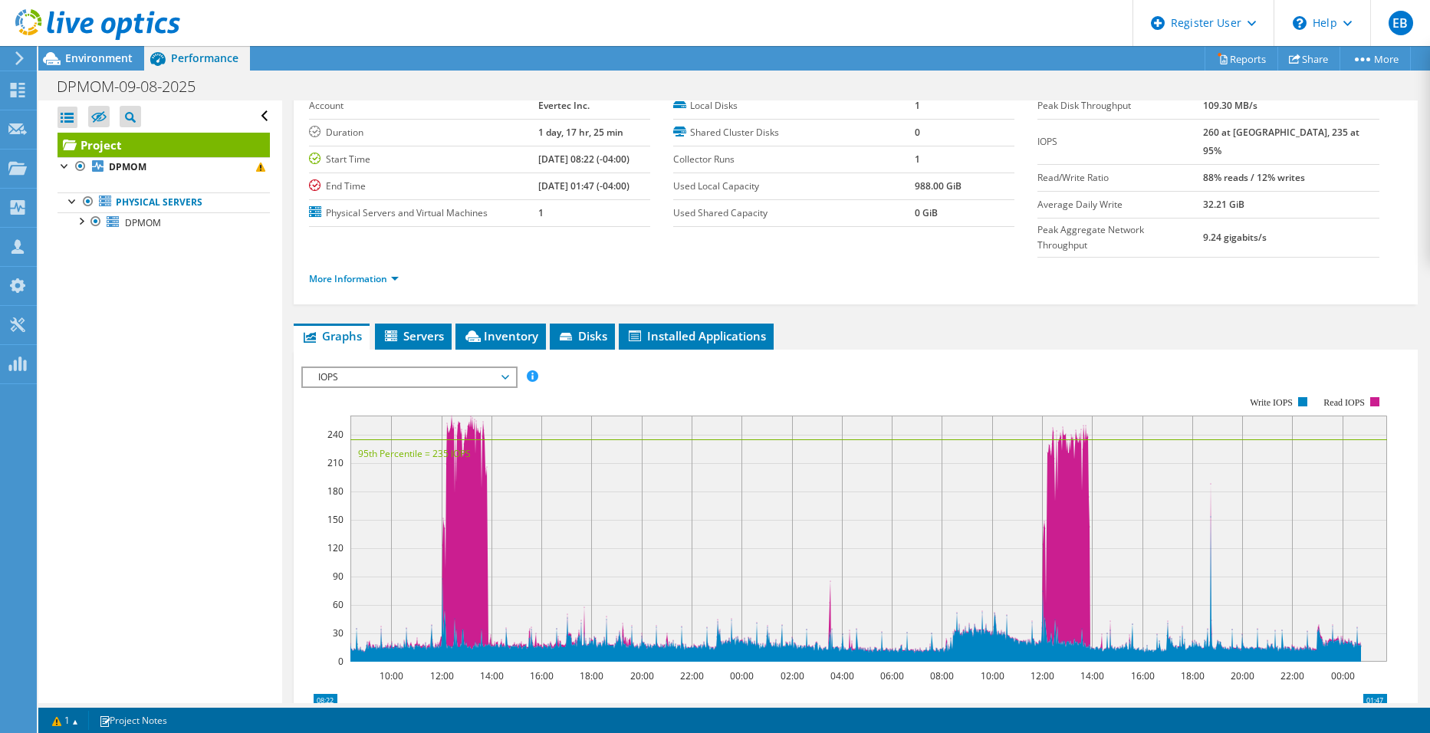
scroll to position [153, 0]
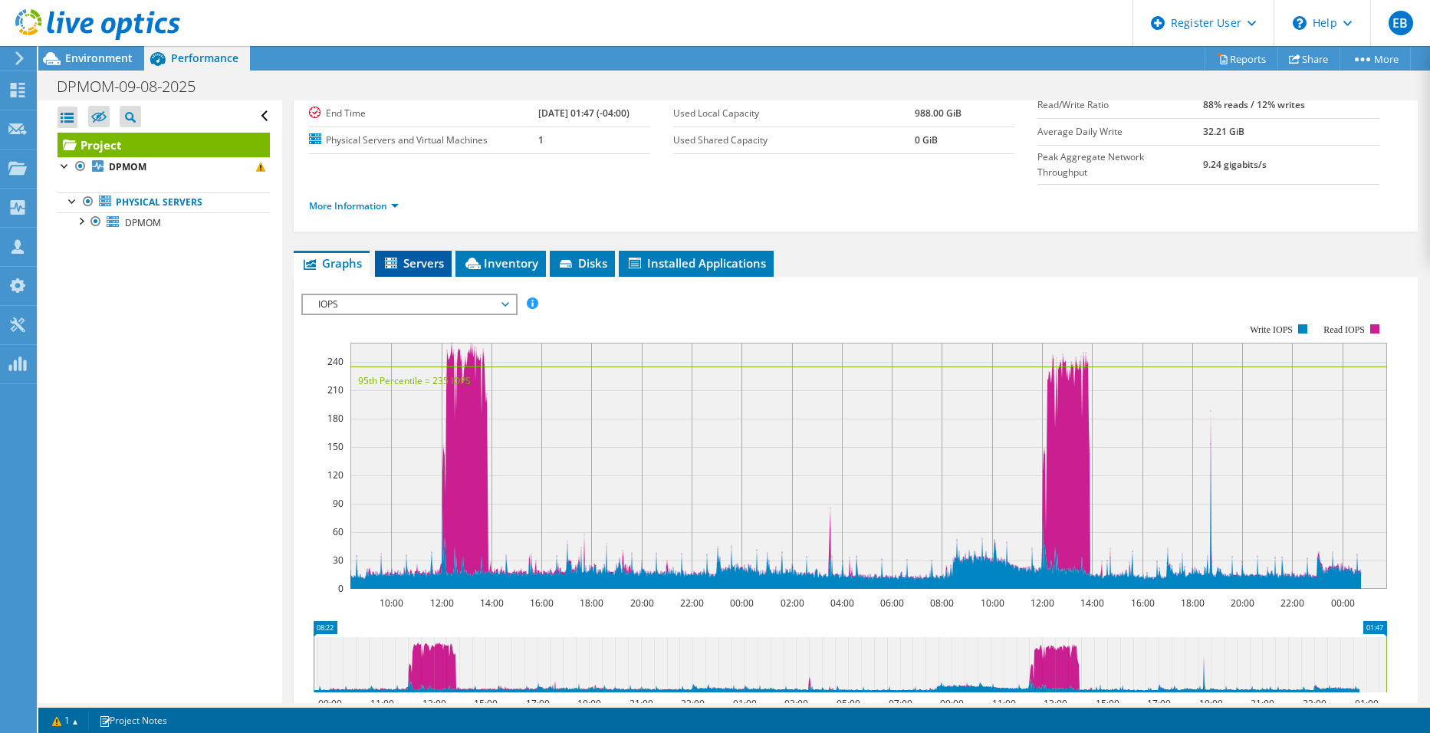
click at [415, 255] on span "Servers" at bounding box center [413, 262] width 61 height 15
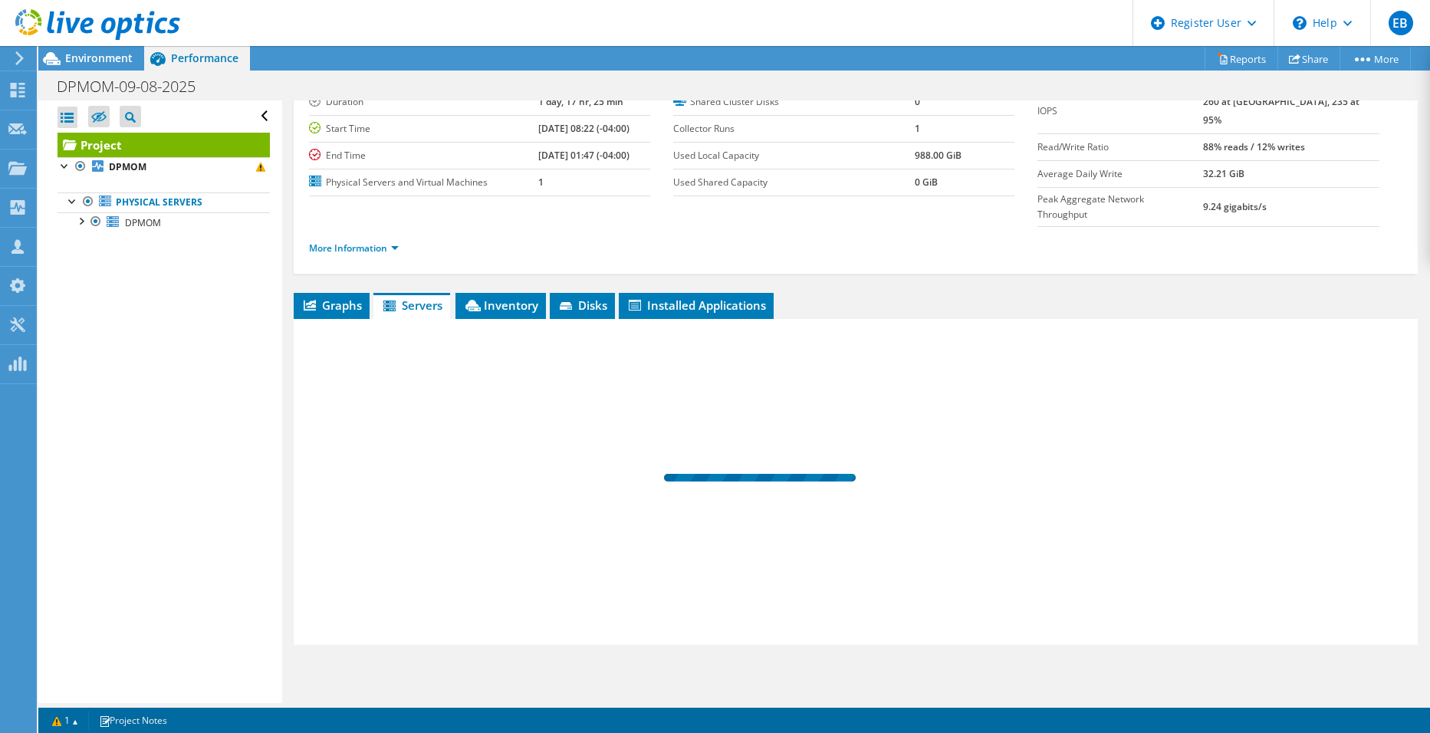
scroll to position [80, 0]
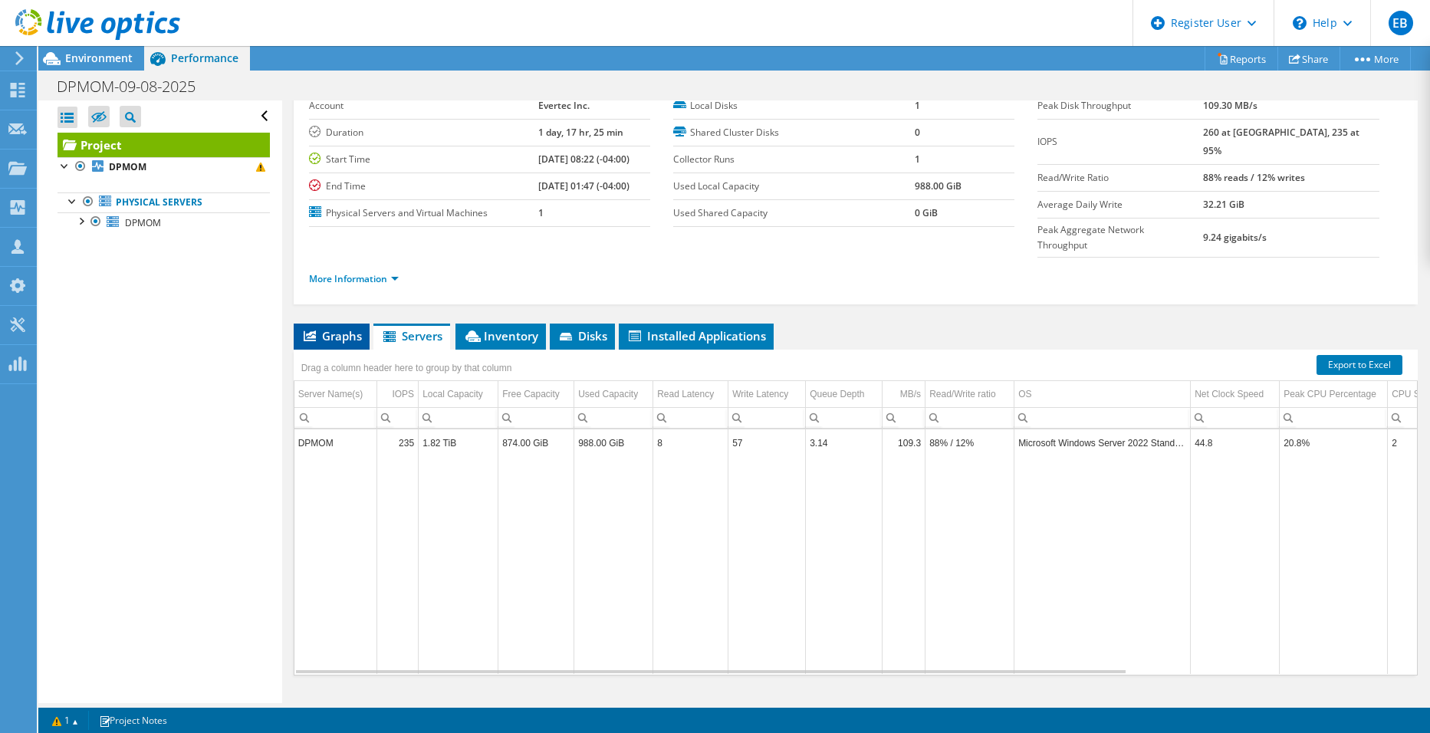
click at [343, 328] on span "Graphs" at bounding box center [331, 335] width 61 height 15
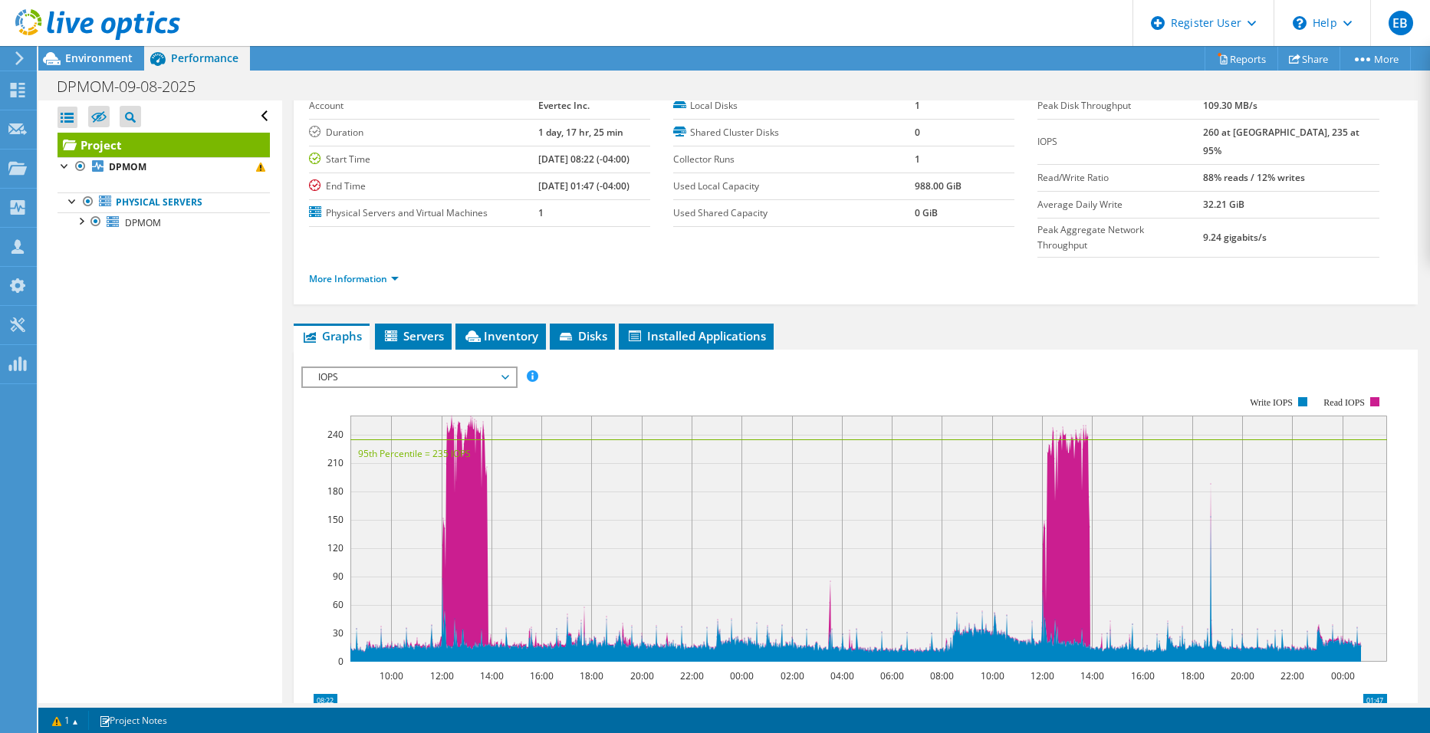
scroll to position [153, 0]
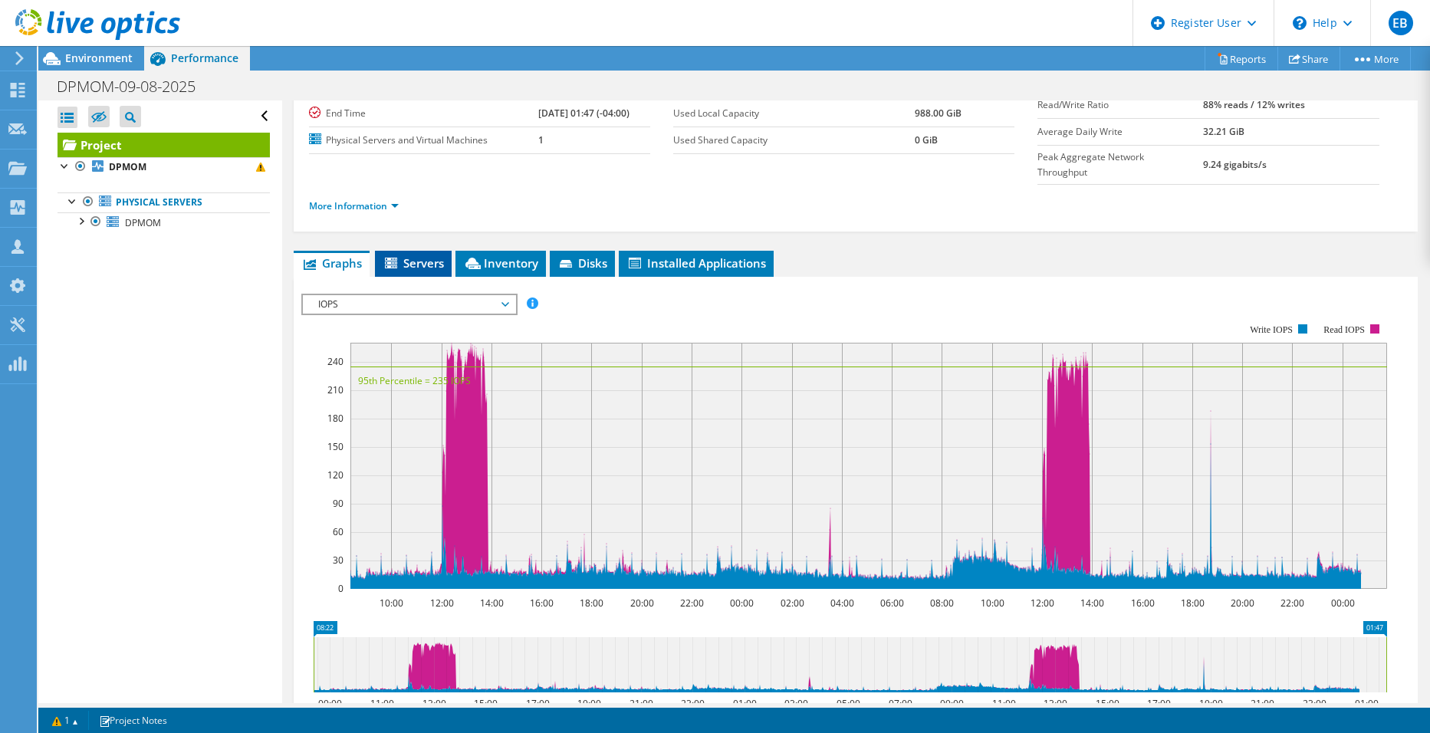
click at [417, 255] on span "Servers" at bounding box center [413, 262] width 61 height 15
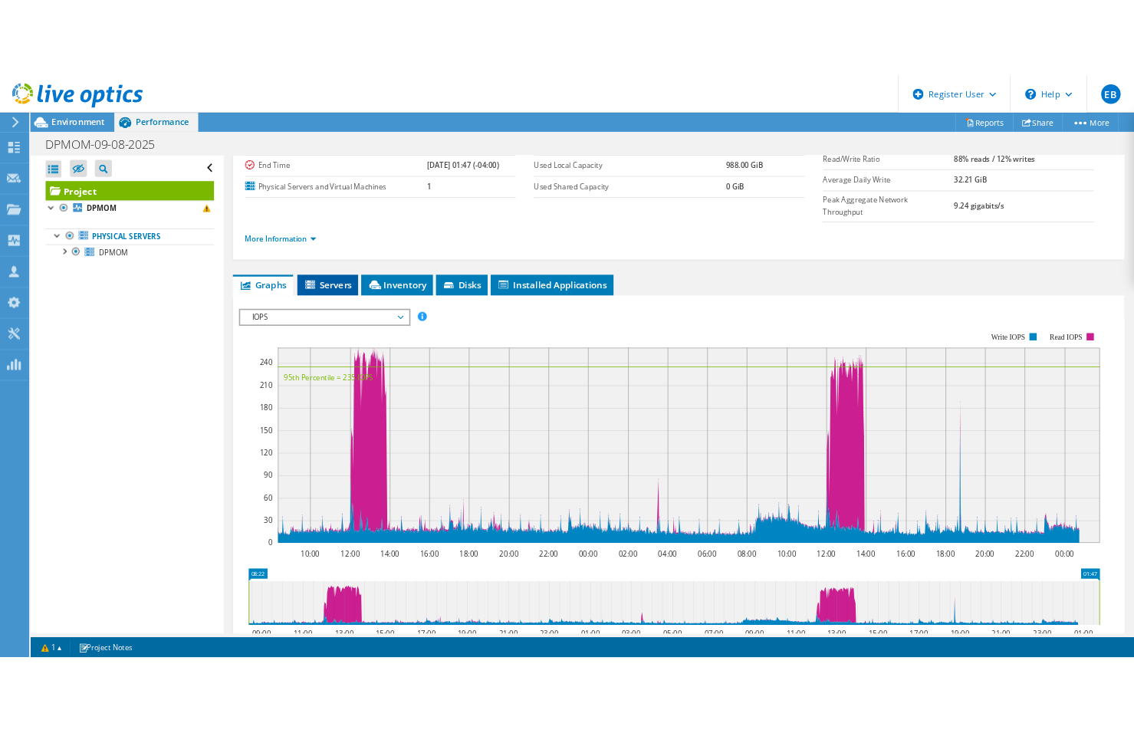
scroll to position [80, 0]
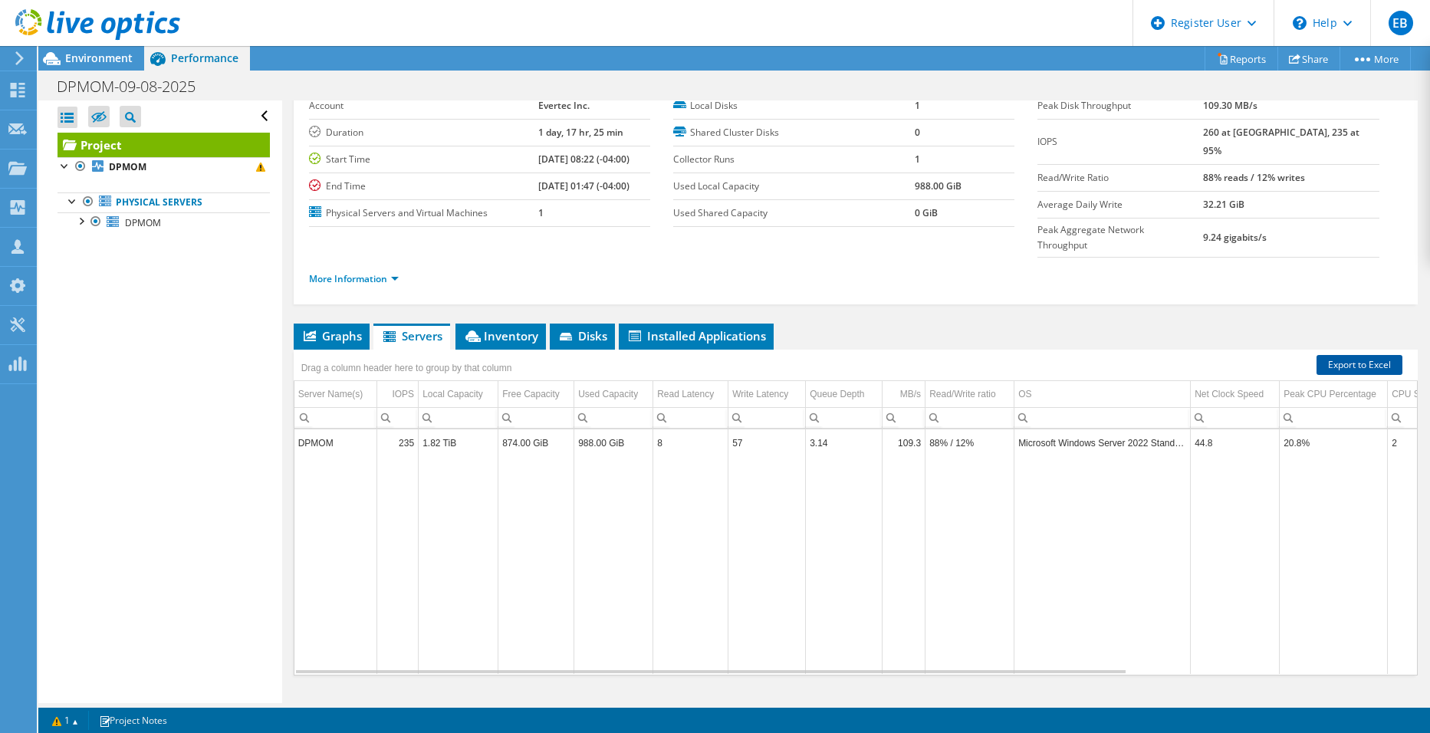
click at [1341, 355] on link "Export to Excel" at bounding box center [1359, 365] width 86 height 20
